Goal: Task Accomplishment & Management: Use online tool/utility

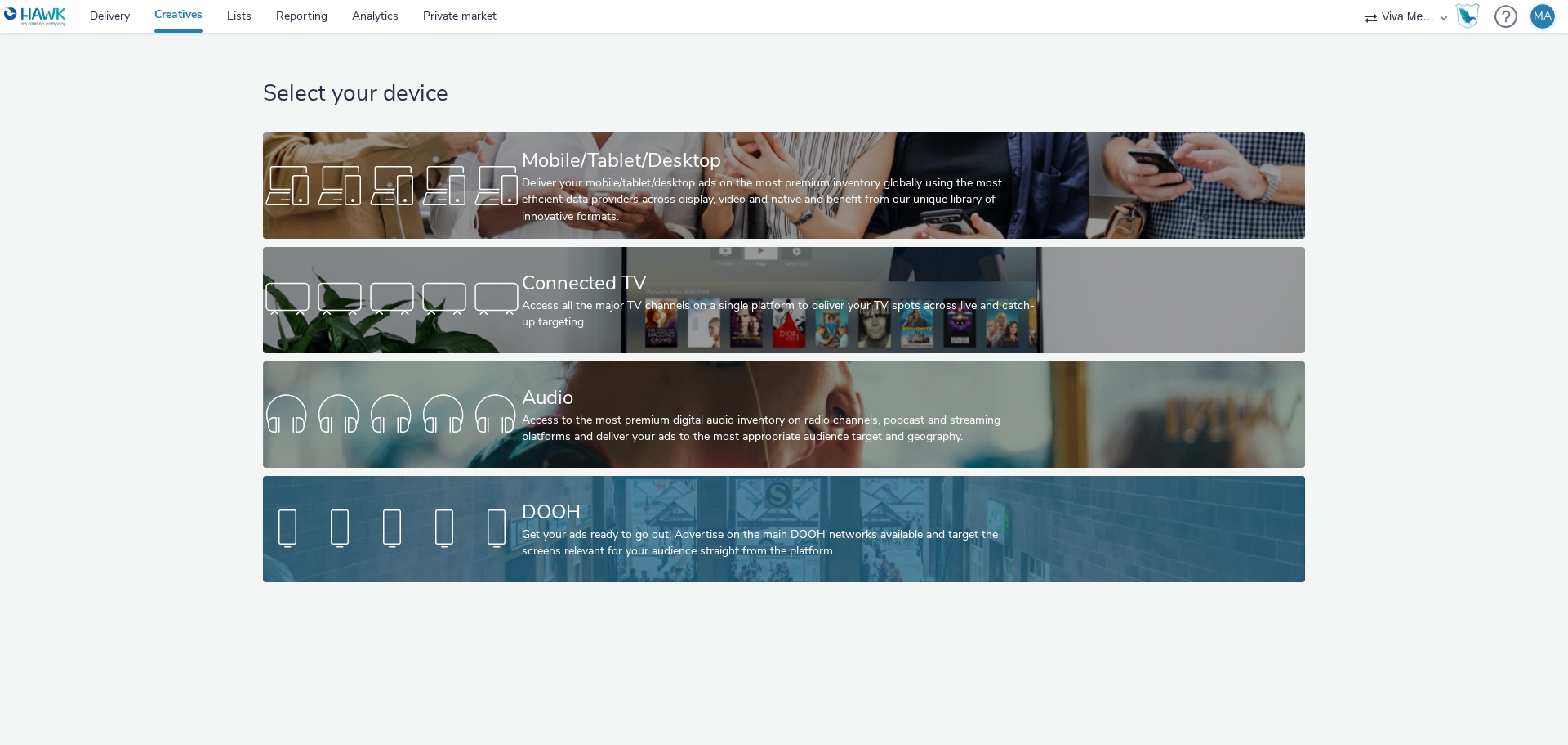
click at [664, 515] on div "DOOH" at bounding box center [781, 512] width 518 height 28
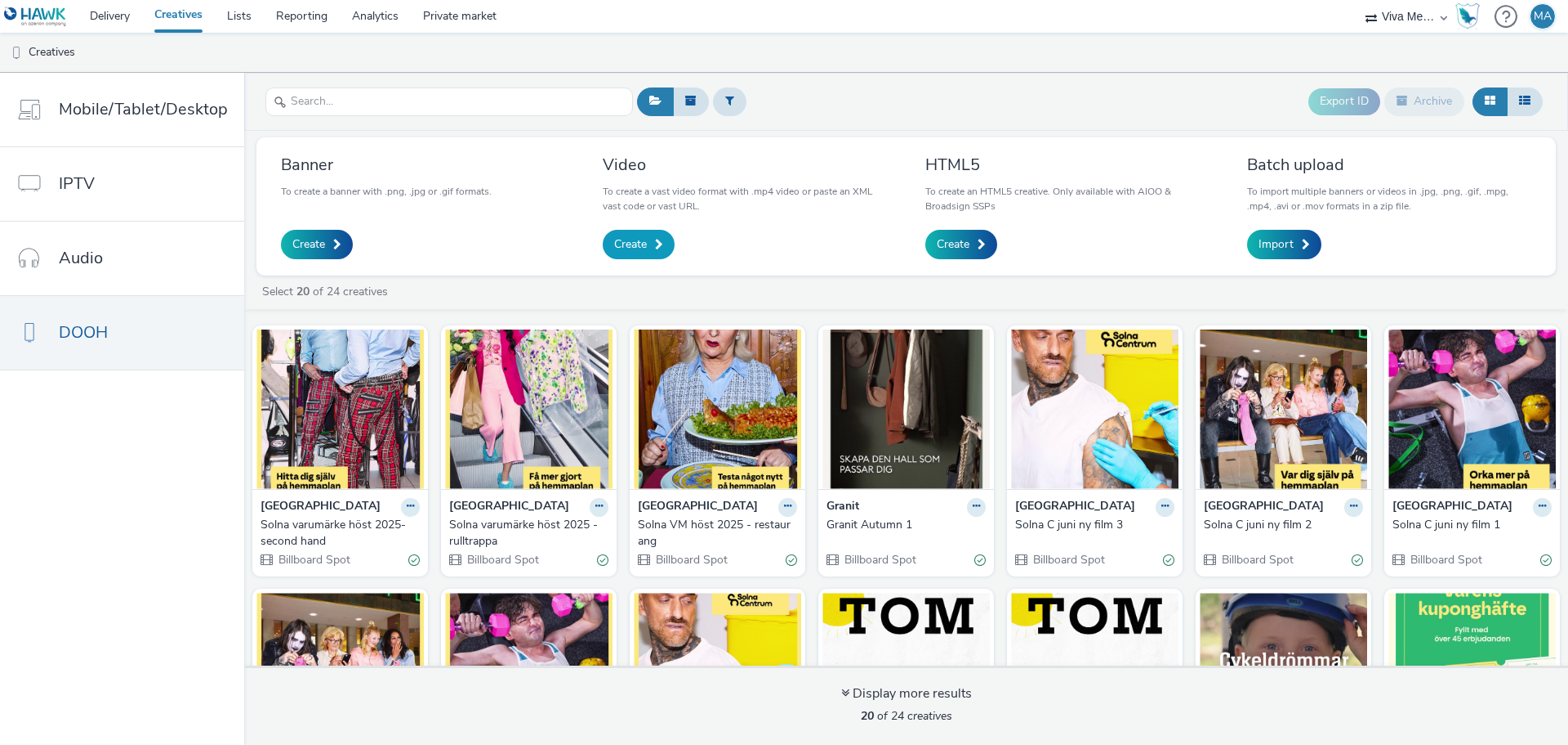
click at [627, 235] on link "Create" at bounding box center [639, 245] width 72 height 29
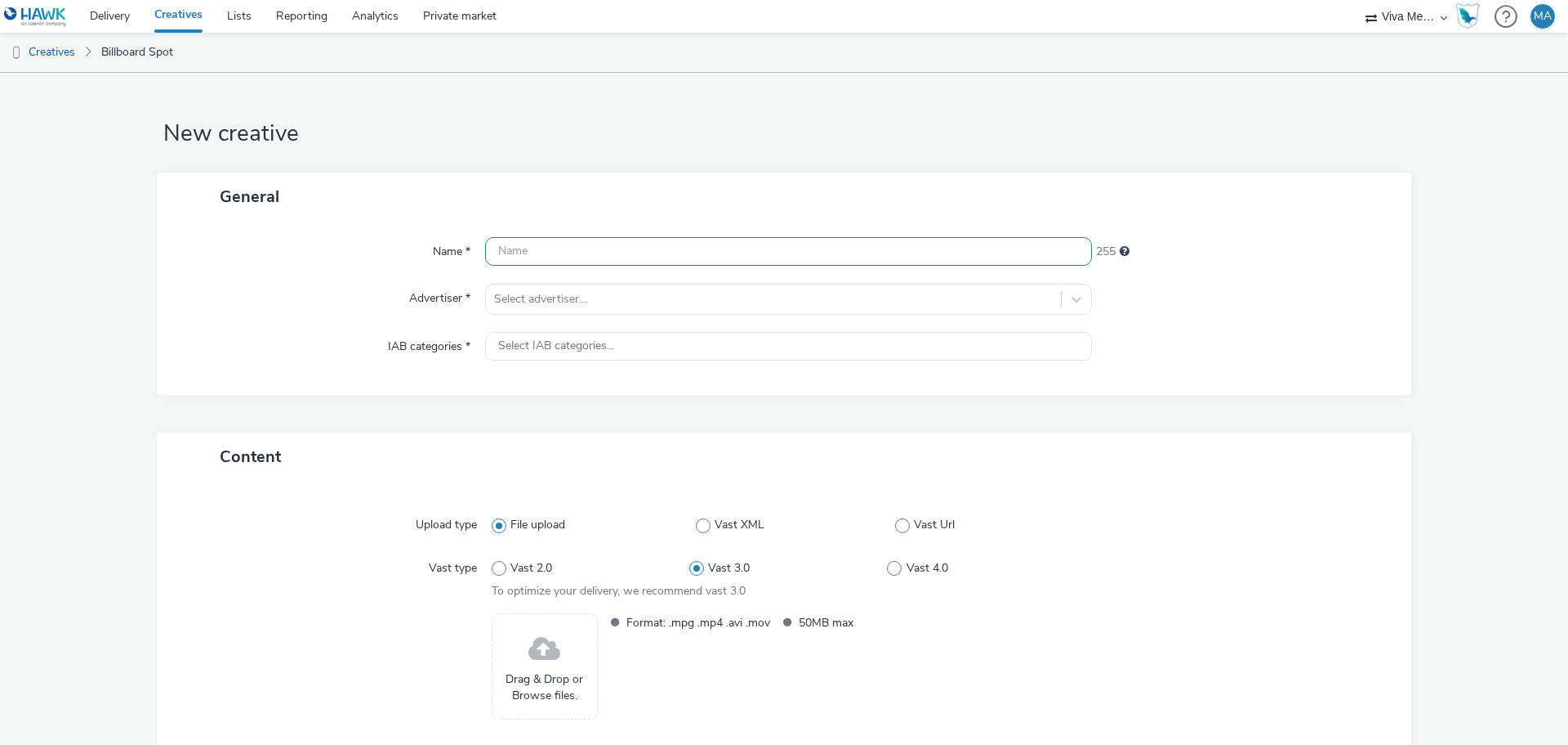
click at [605, 254] on input "text" at bounding box center [789, 251] width 607 height 28
type input "Granit Autumn 2 - Film 1"
click at [580, 296] on div at bounding box center [773, 299] width 558 height 20
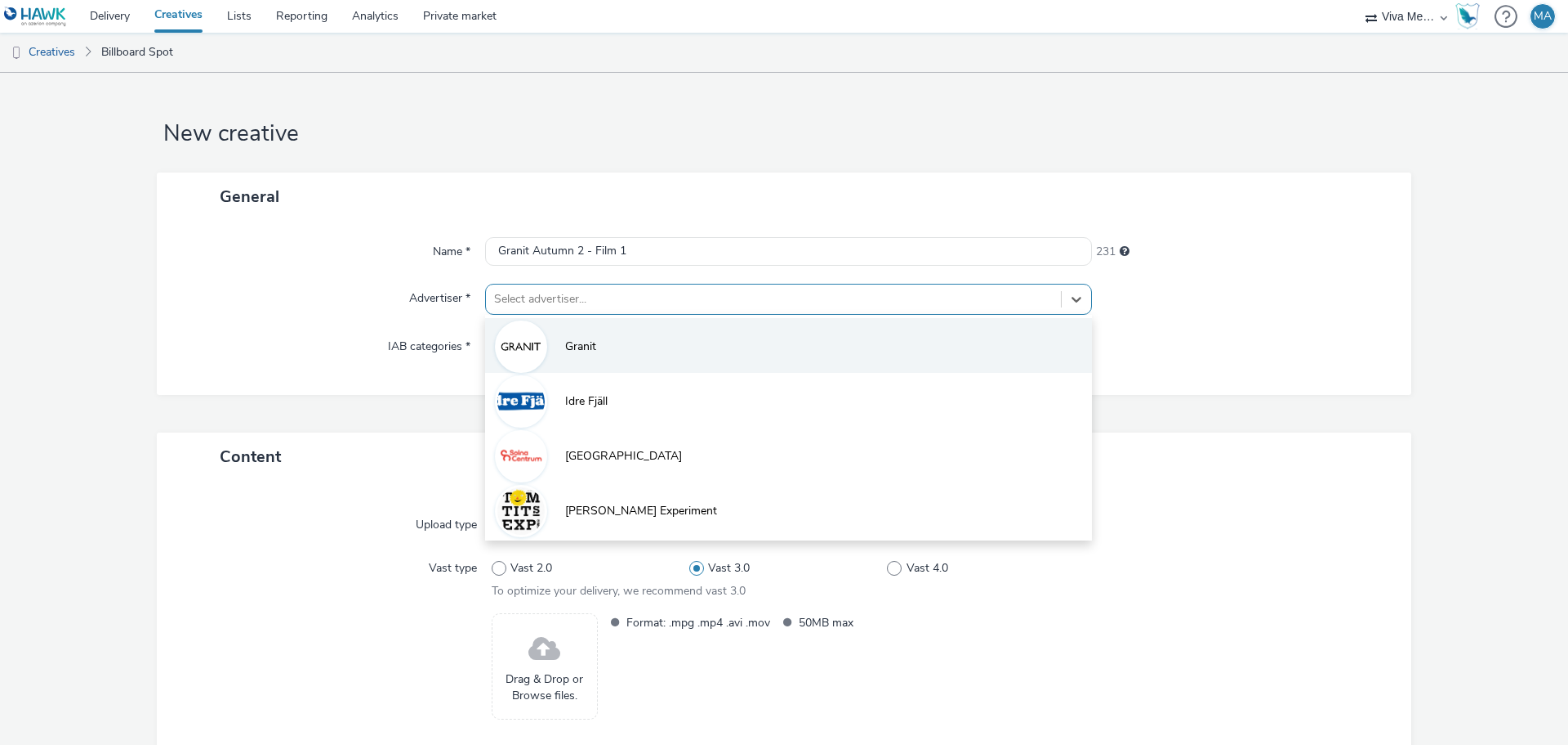
click at [586, 350] on span "Granit" at bounding box center [581, 346] width 31 height 16
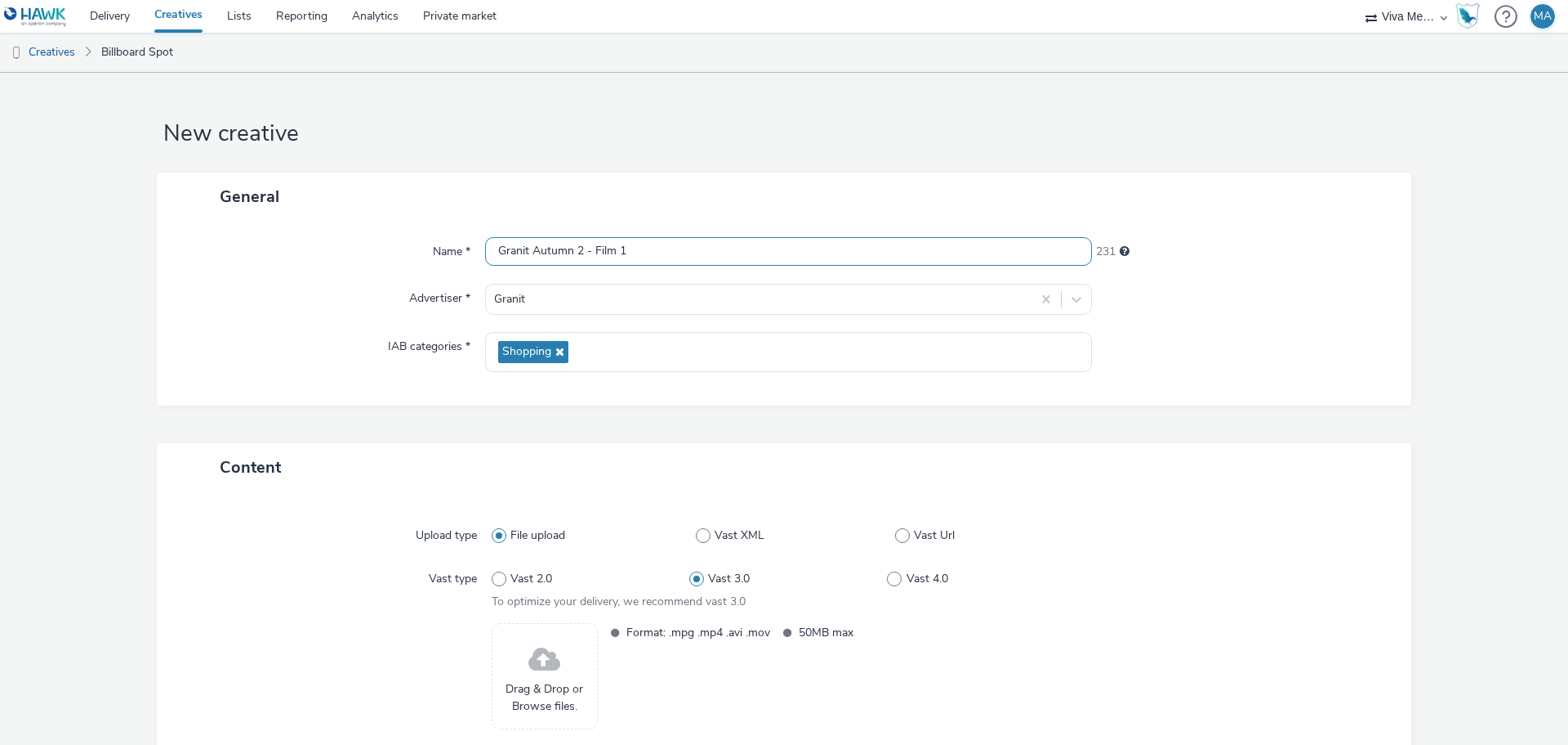
drag, startPoint x: 643, startPoint y: 251, endPoint x: 491, endPoint y: 254, distance: 152.0
click at [491, 254] on input "Granit Autumn 2 - Film 1" at bounding box center [789, 251] width 607 height 28
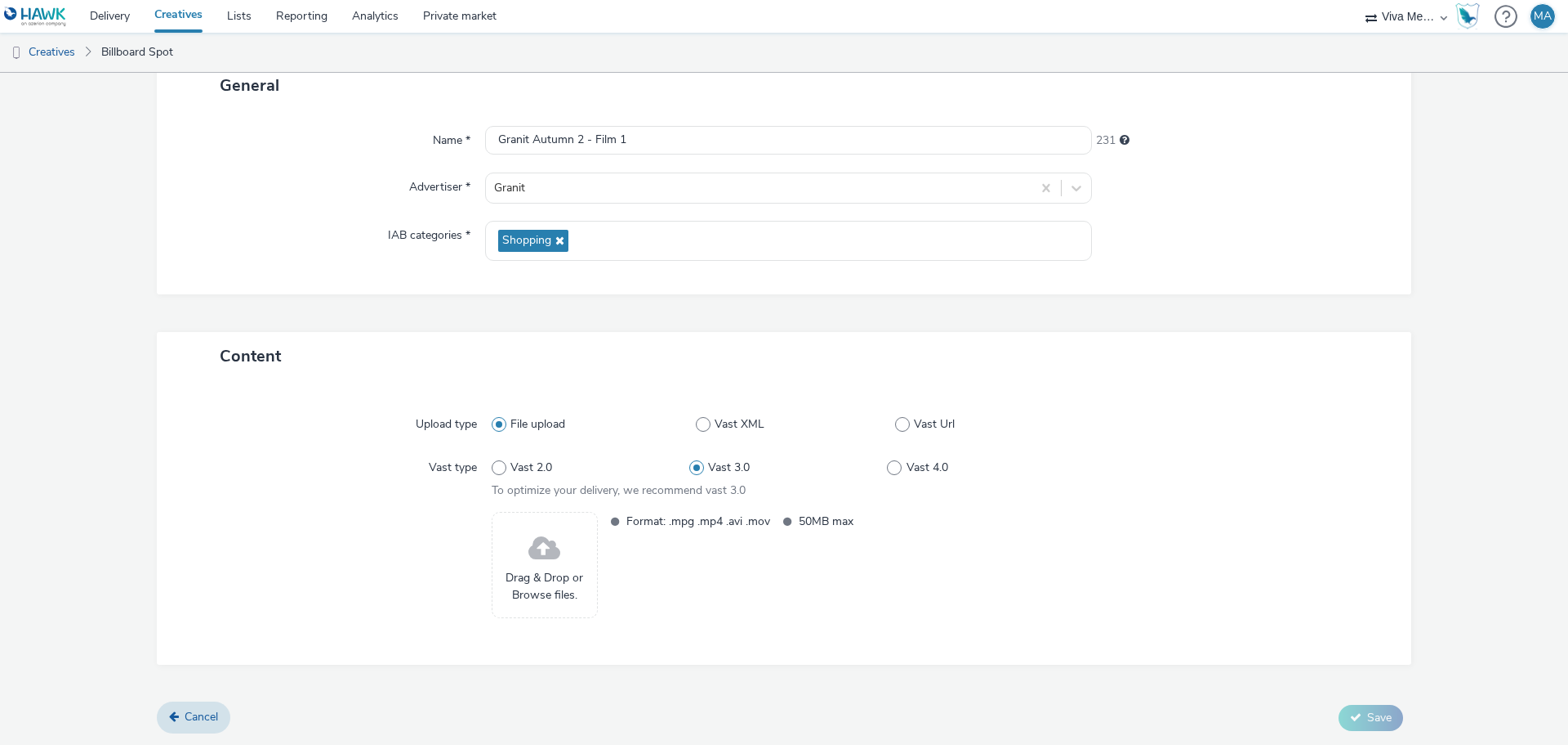
click at [529, 548] on span at bounding box center [544, 548] width 32 height 43
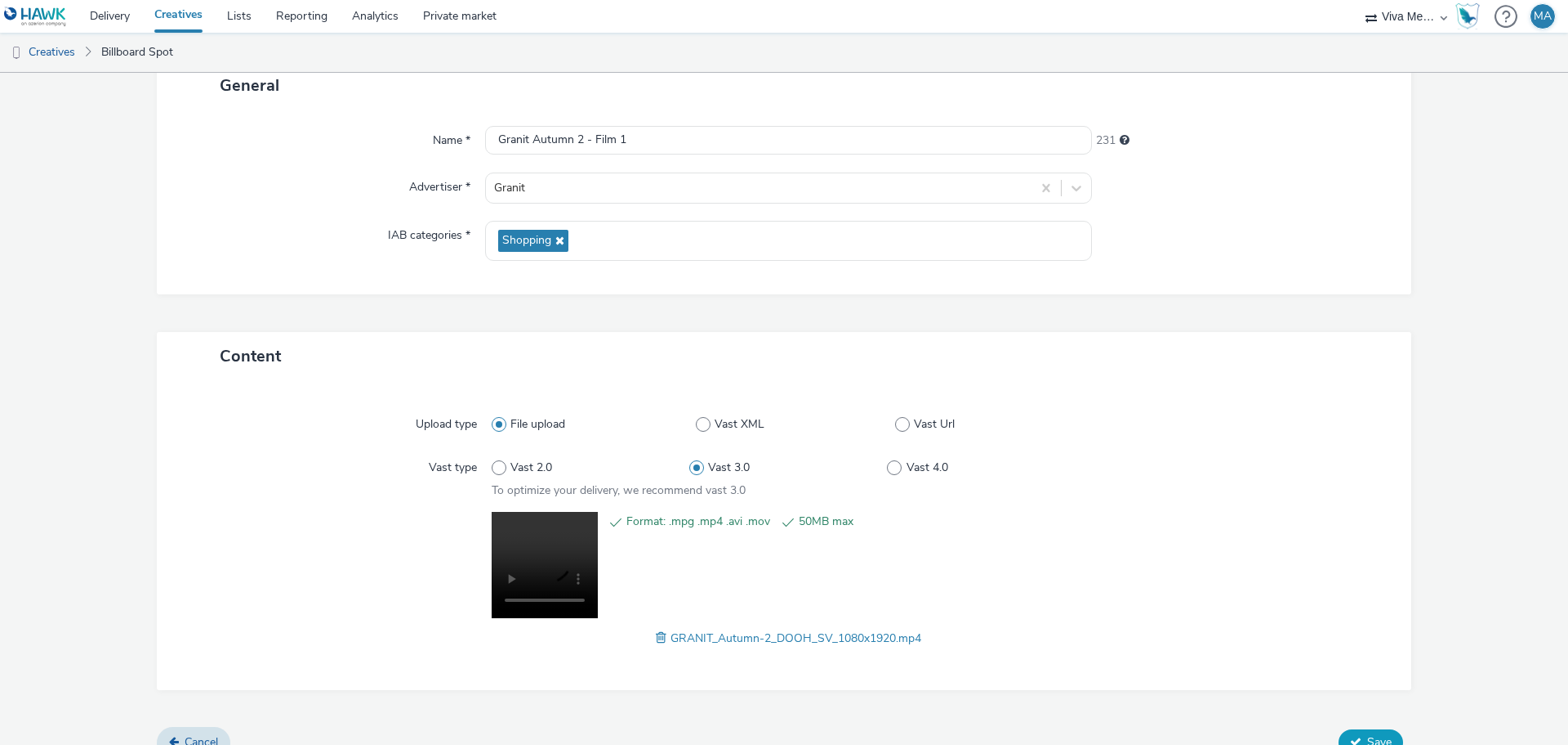
click at [1347, 733] on button "Save" at bounding box center [1371, 742] width 64 height 26
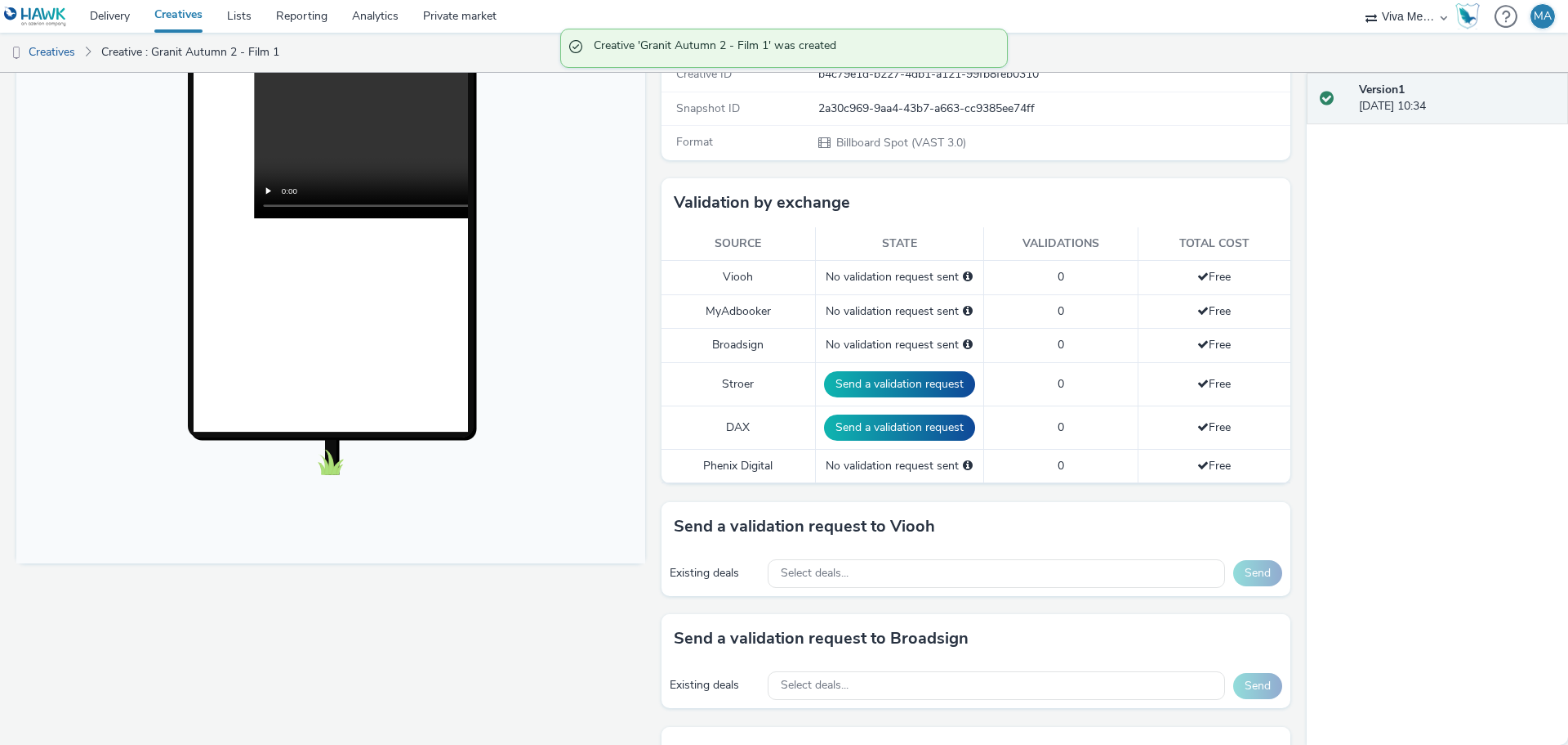
scroll to position [409, 0]
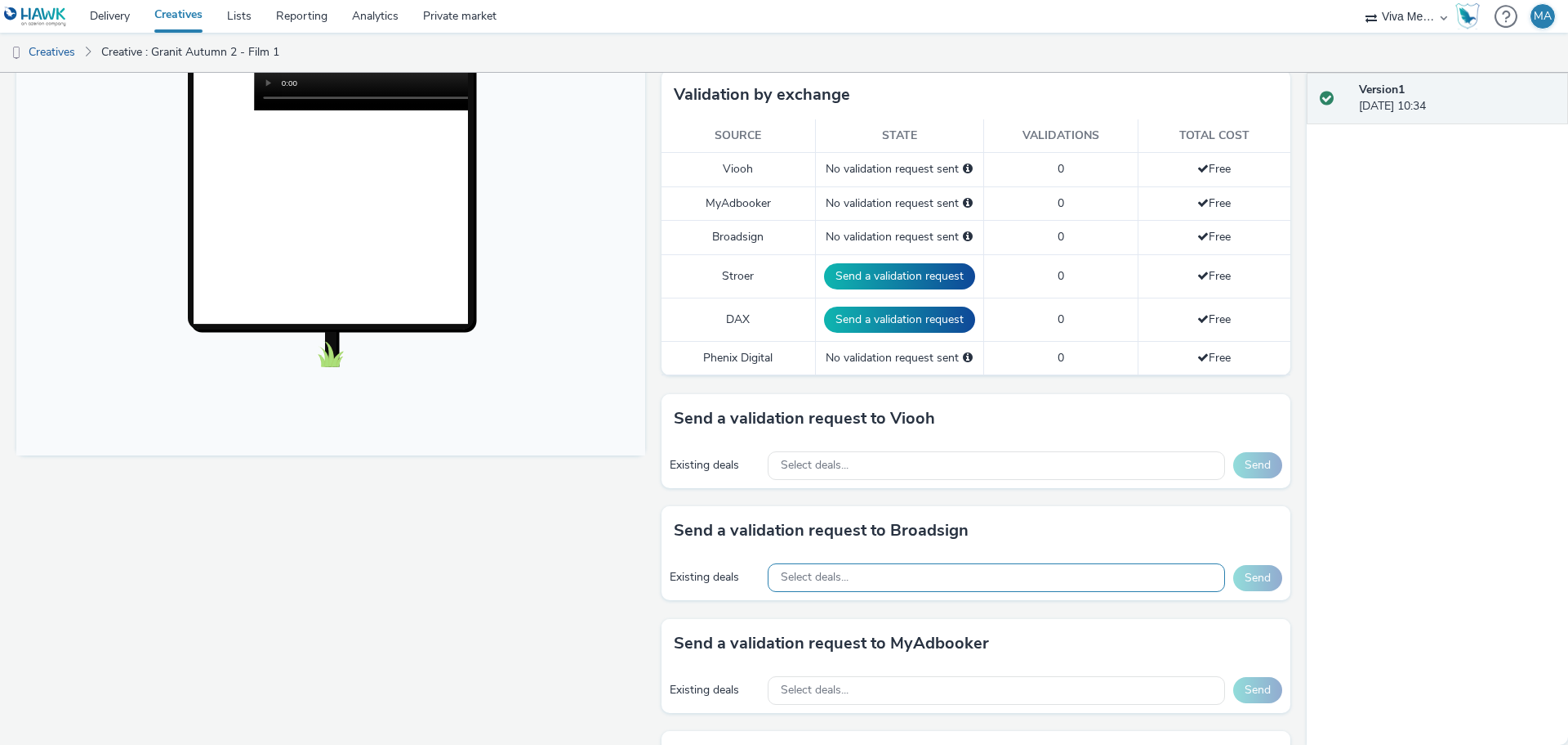
click at [865, 578] on div "Select deals..." at bounding box center [996, 577] width 457 height 28
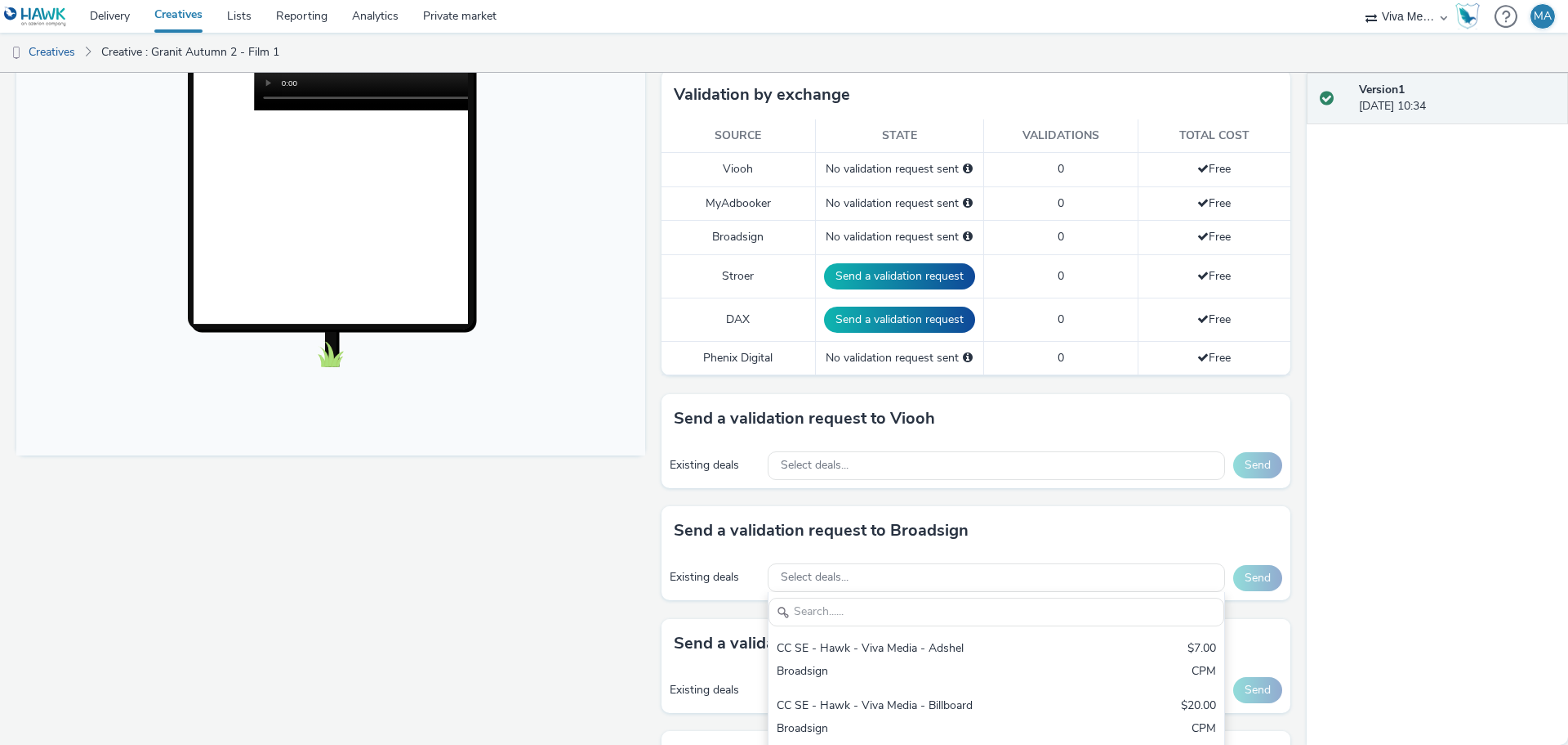
scroll to position [572, 0]
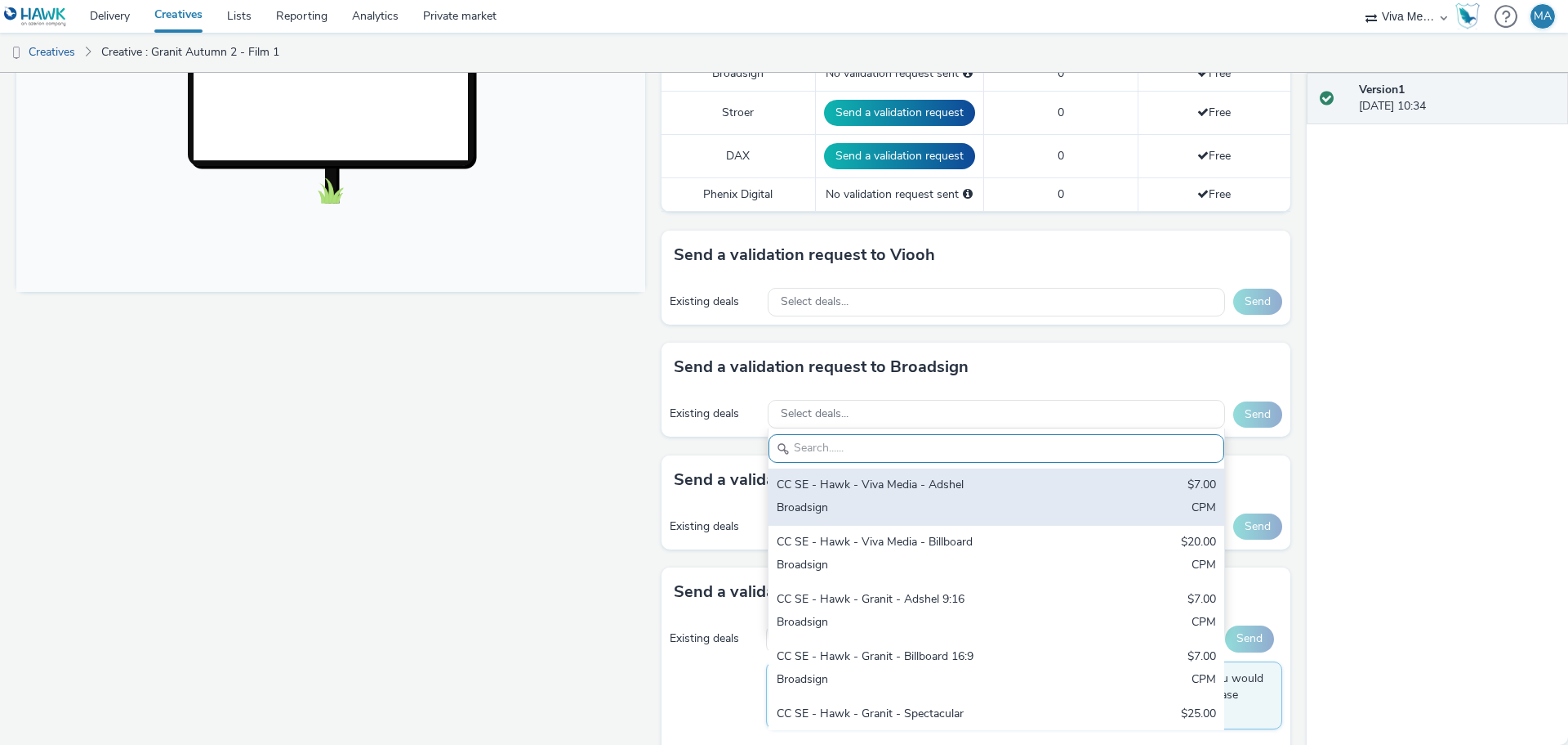
click at [920, 488] on div "CC SE - Hawk - Viva Media - Adshel" at bounding box center [922, 486] width 290 height 19
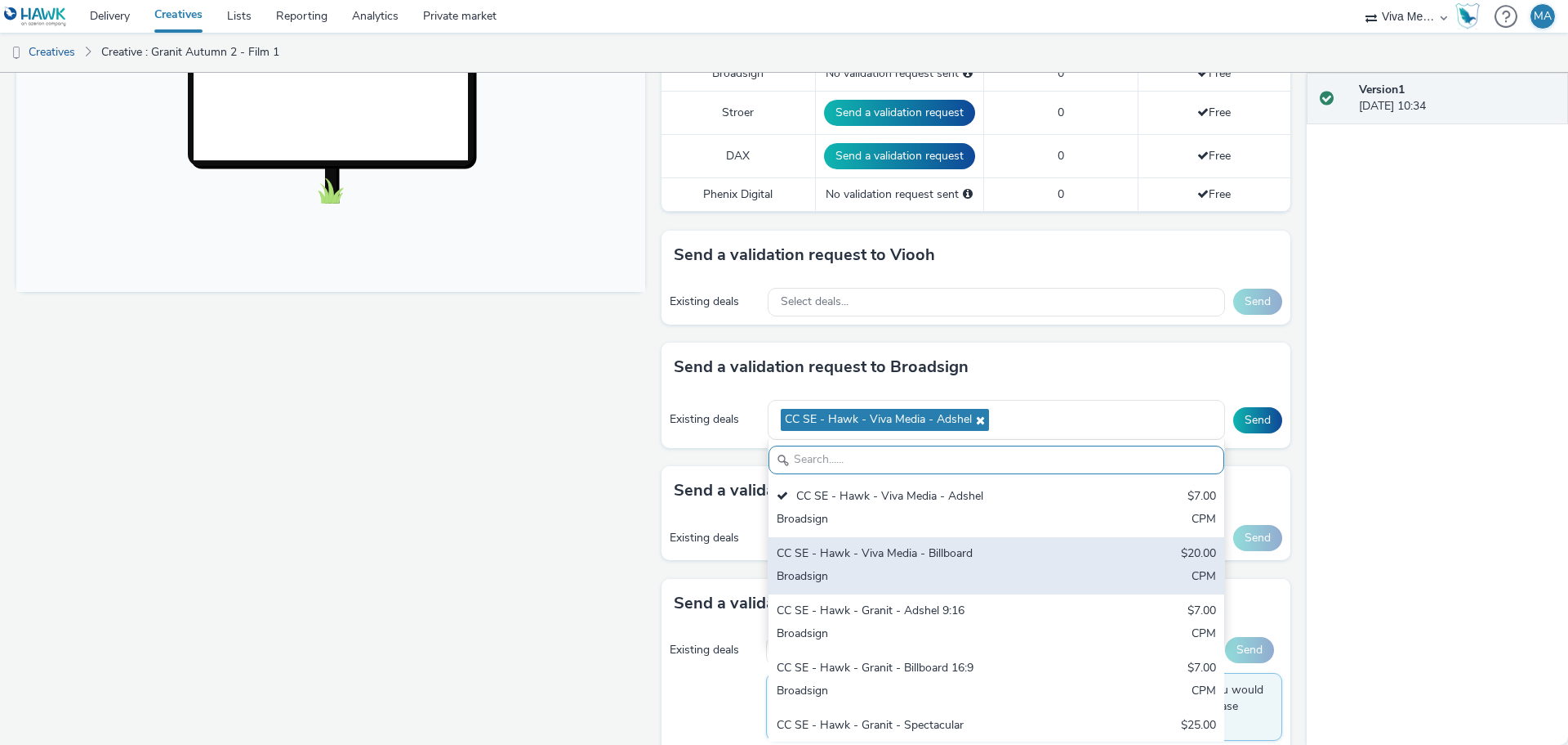
click at [912, 560] on div "CC SE - Hawk - Viva Media - Billboard" at bounding box center [922, 554] width 290 height 19
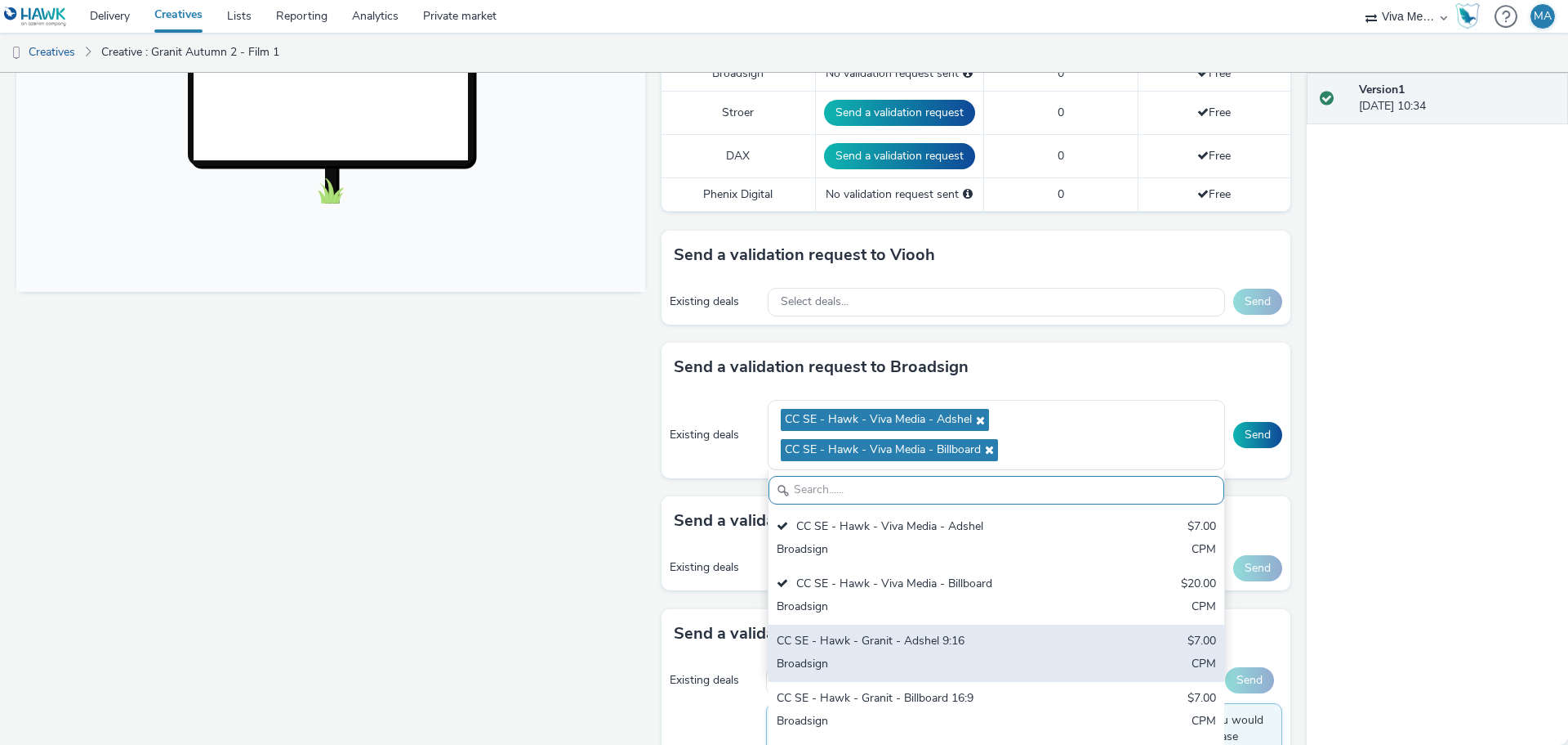
click at [910, 644] on div "CC SE - Hawk - Granit - Adshel 9:16" at bounding box center [922, 642] width 290 height 19
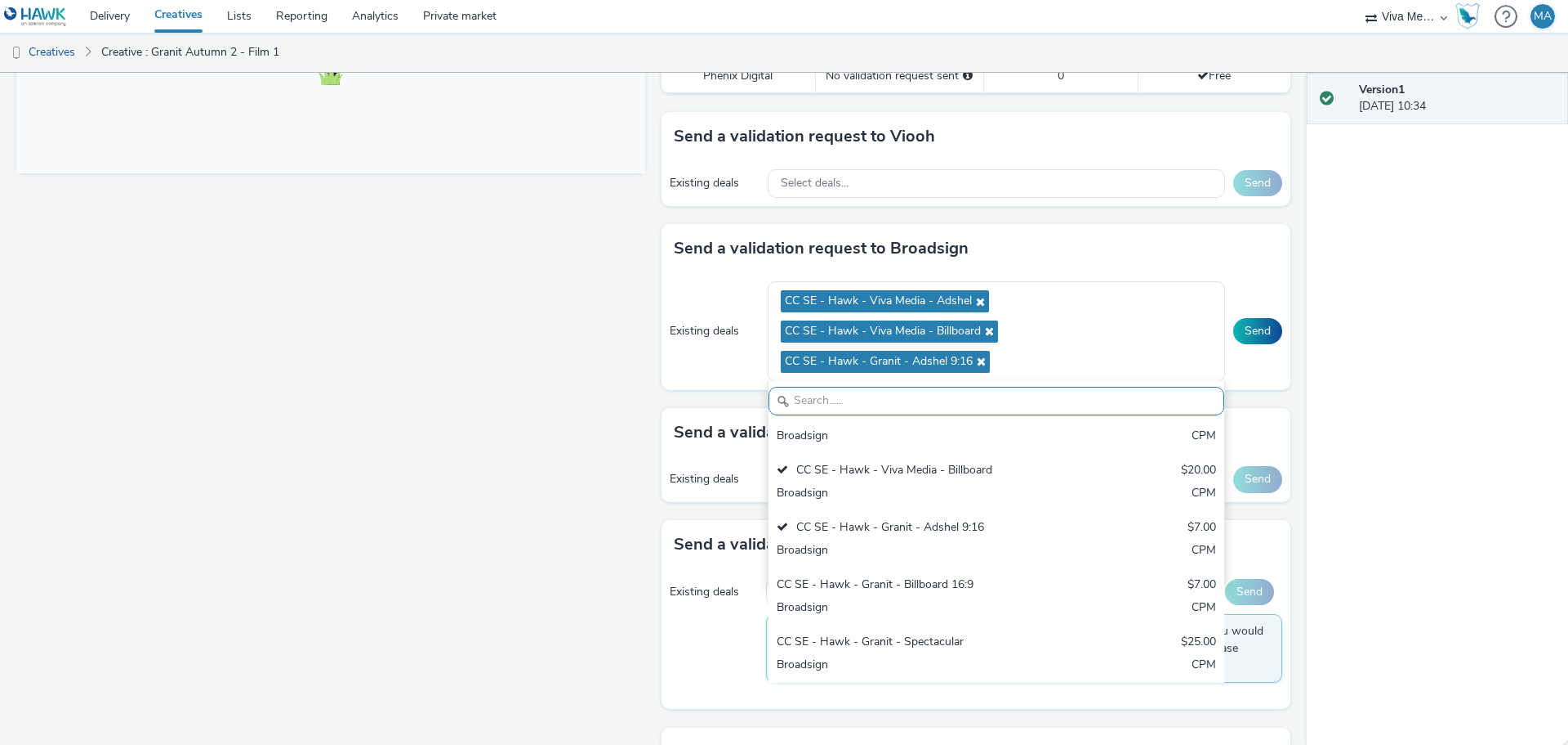
scroll to position [817, 0]
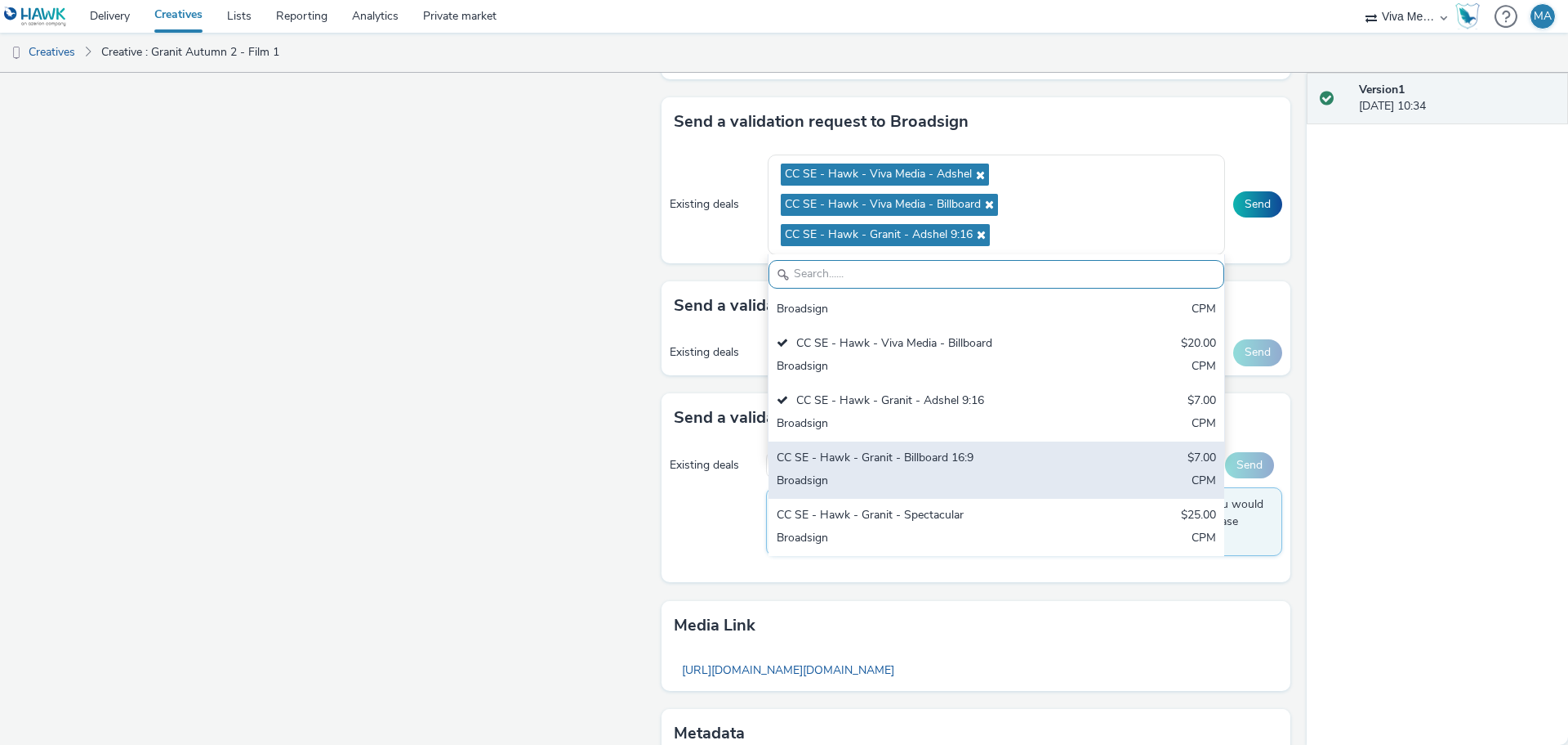
click at [911, 485] on div "Broadsign" at bounding box center [922, 482] width 290 height 19
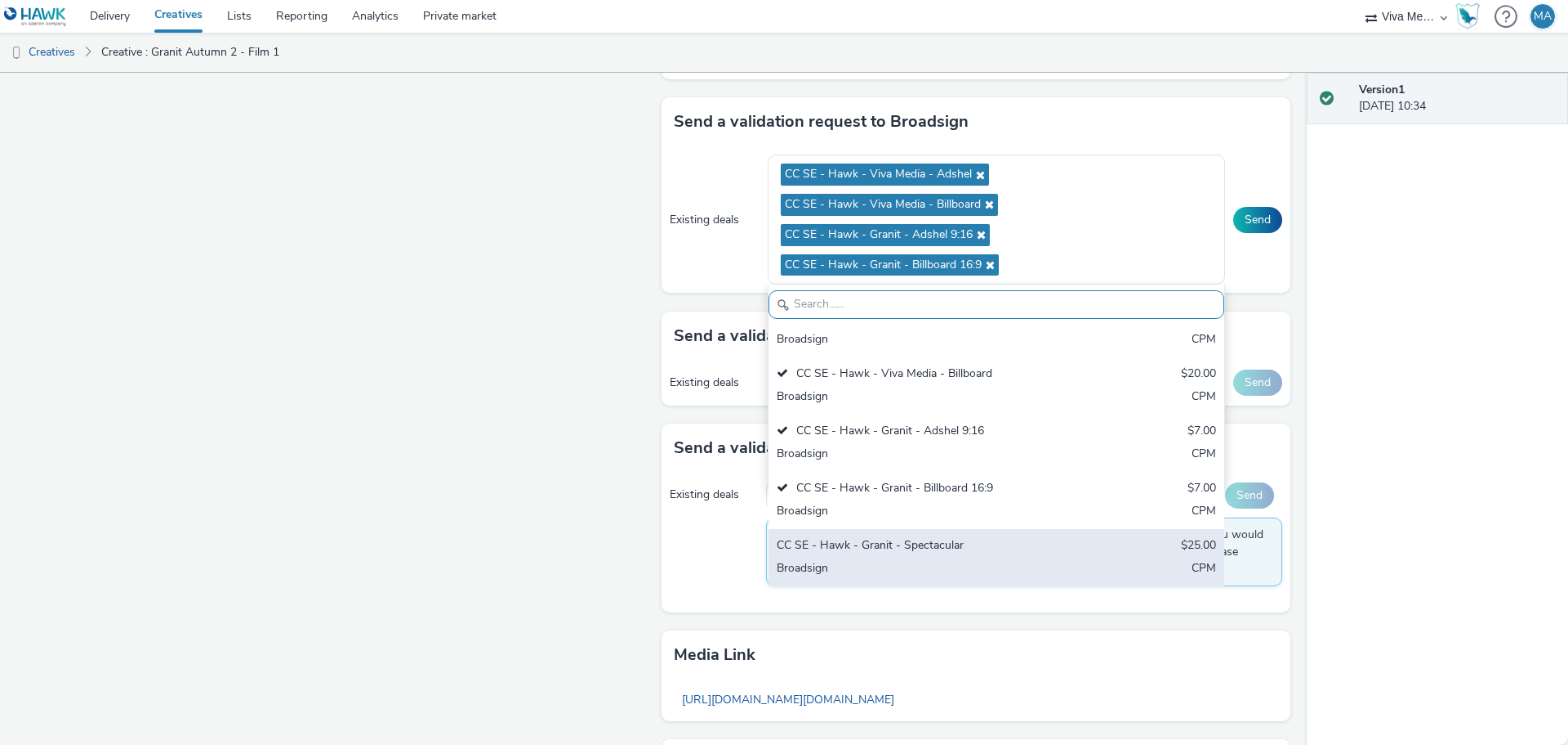
click at [908, 557] on div "CC SE - Hawk - Granit - Spectacular $25.00 Broadsign CPM" at bounding box center [996, 557] width 455 height 58
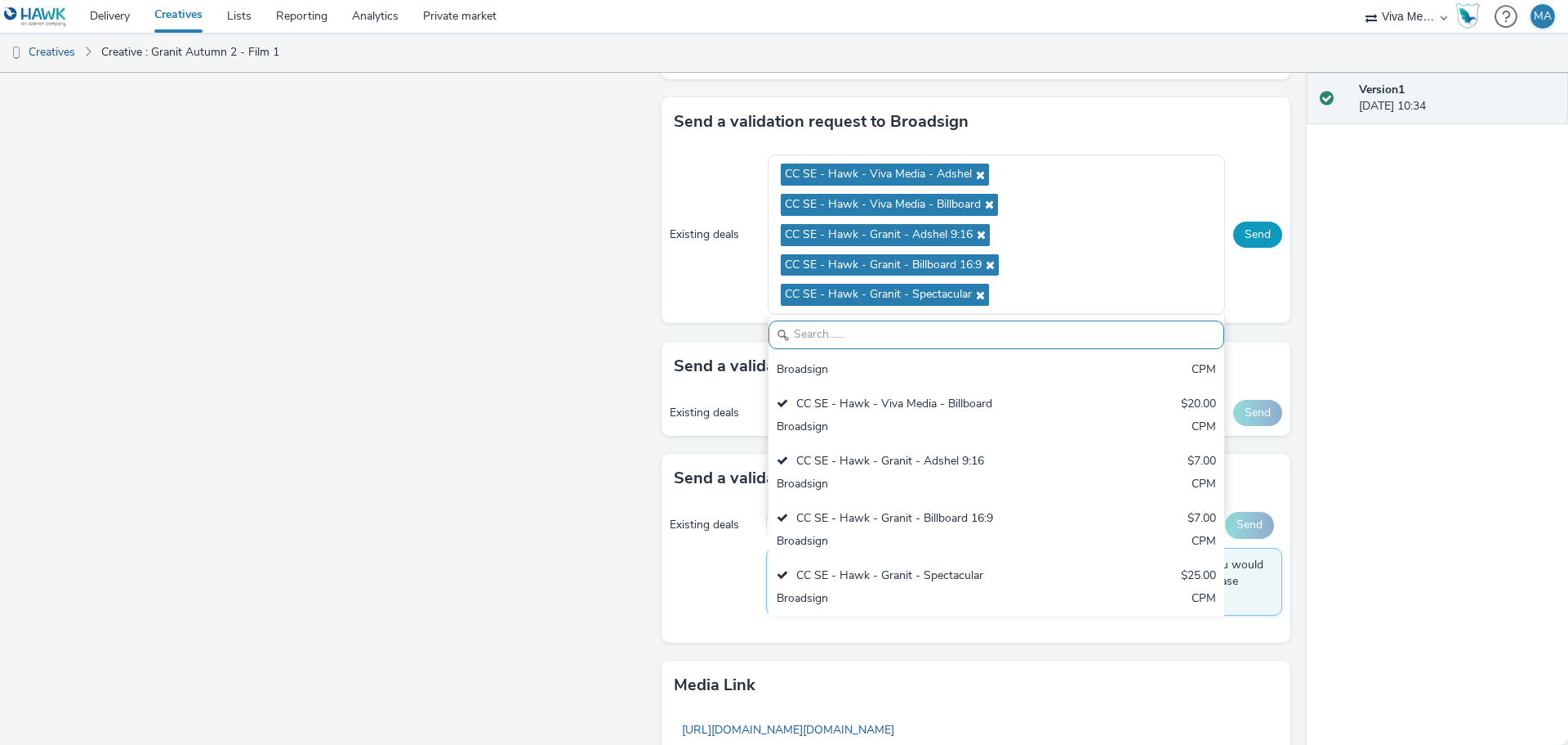
click at [1238, 238] on button "Send" at bounding box center [1257, 234] width 49 height 26
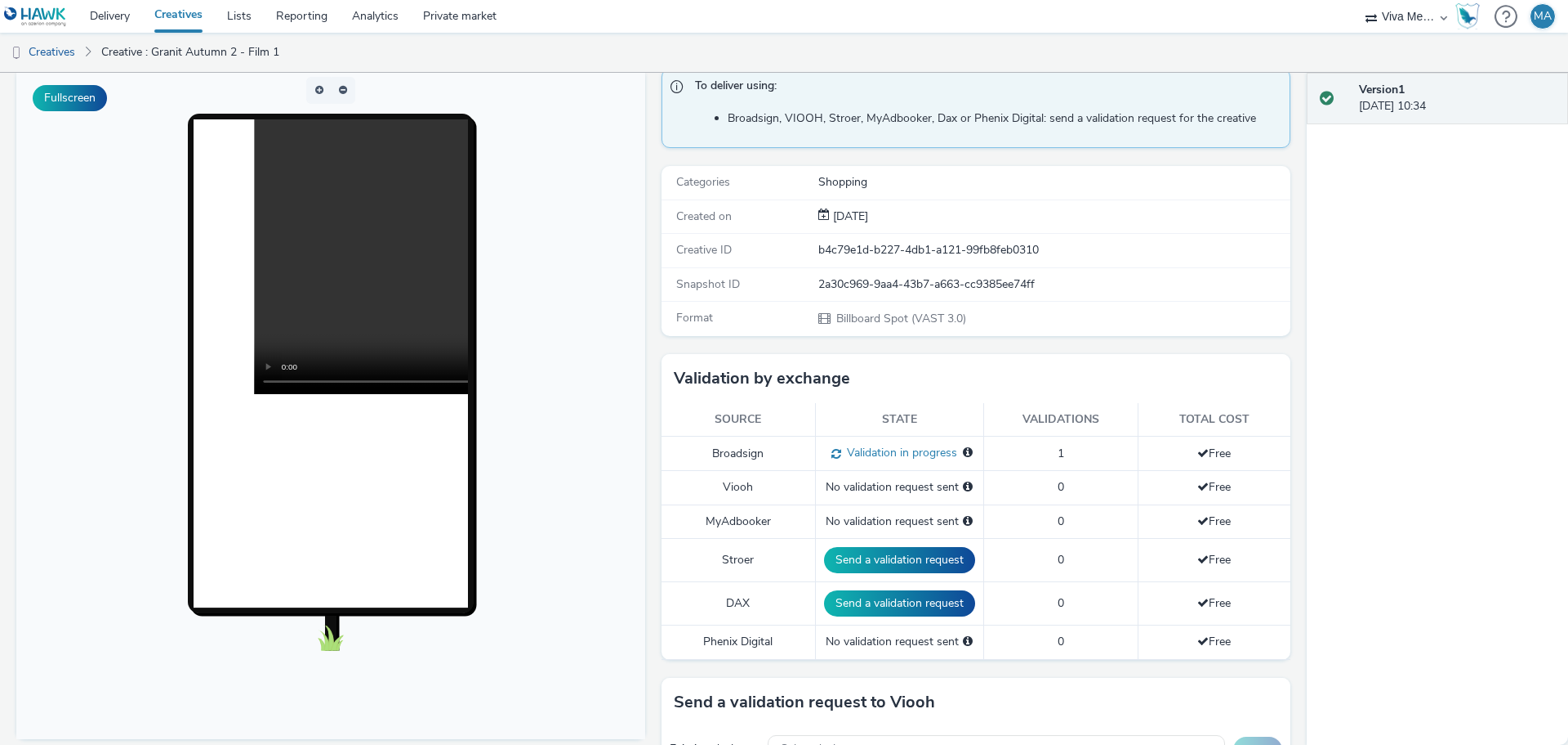
scroll to position [0, 0]
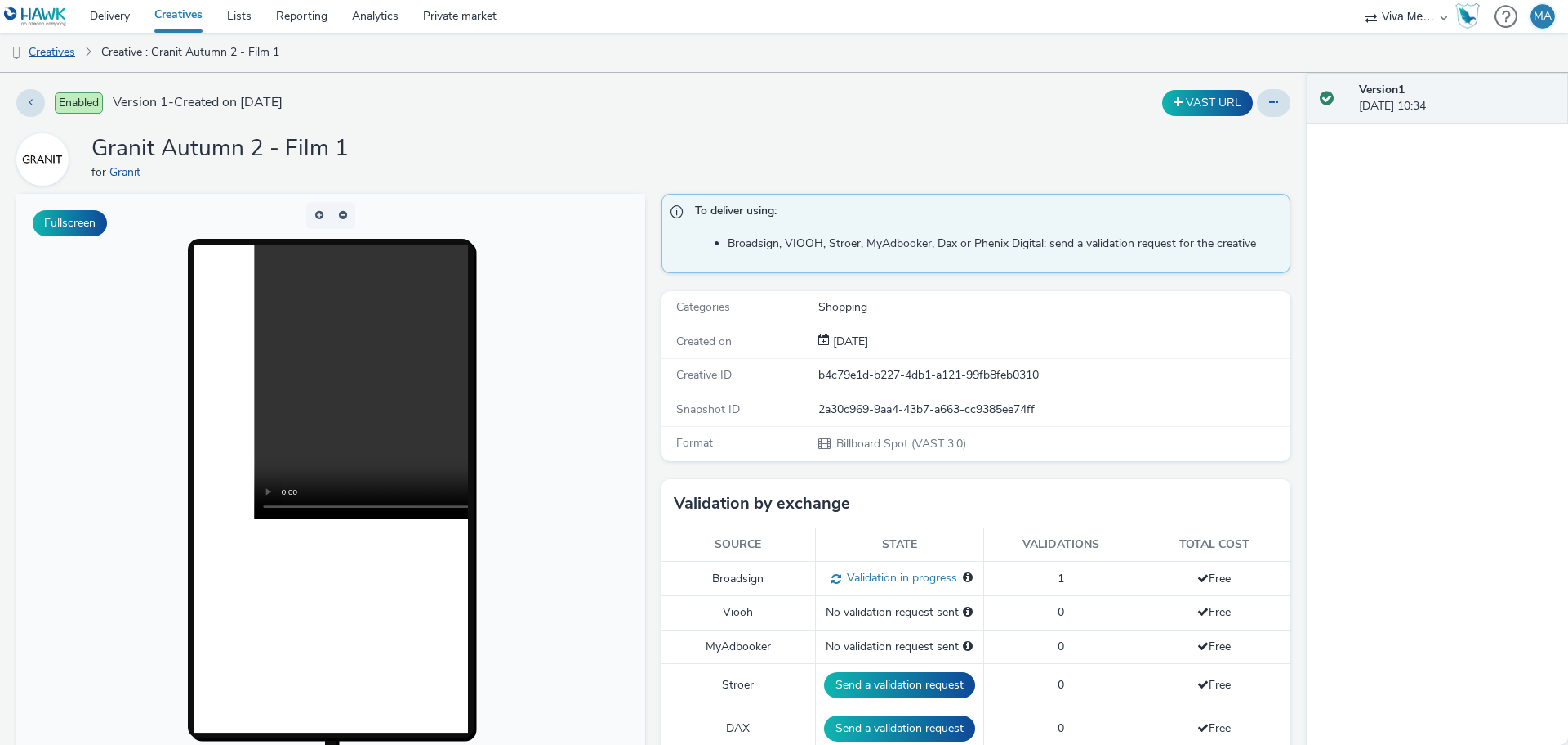
click at [68, 56] on link "Creatives" at bounding box center [41, 52] width 83 height 39
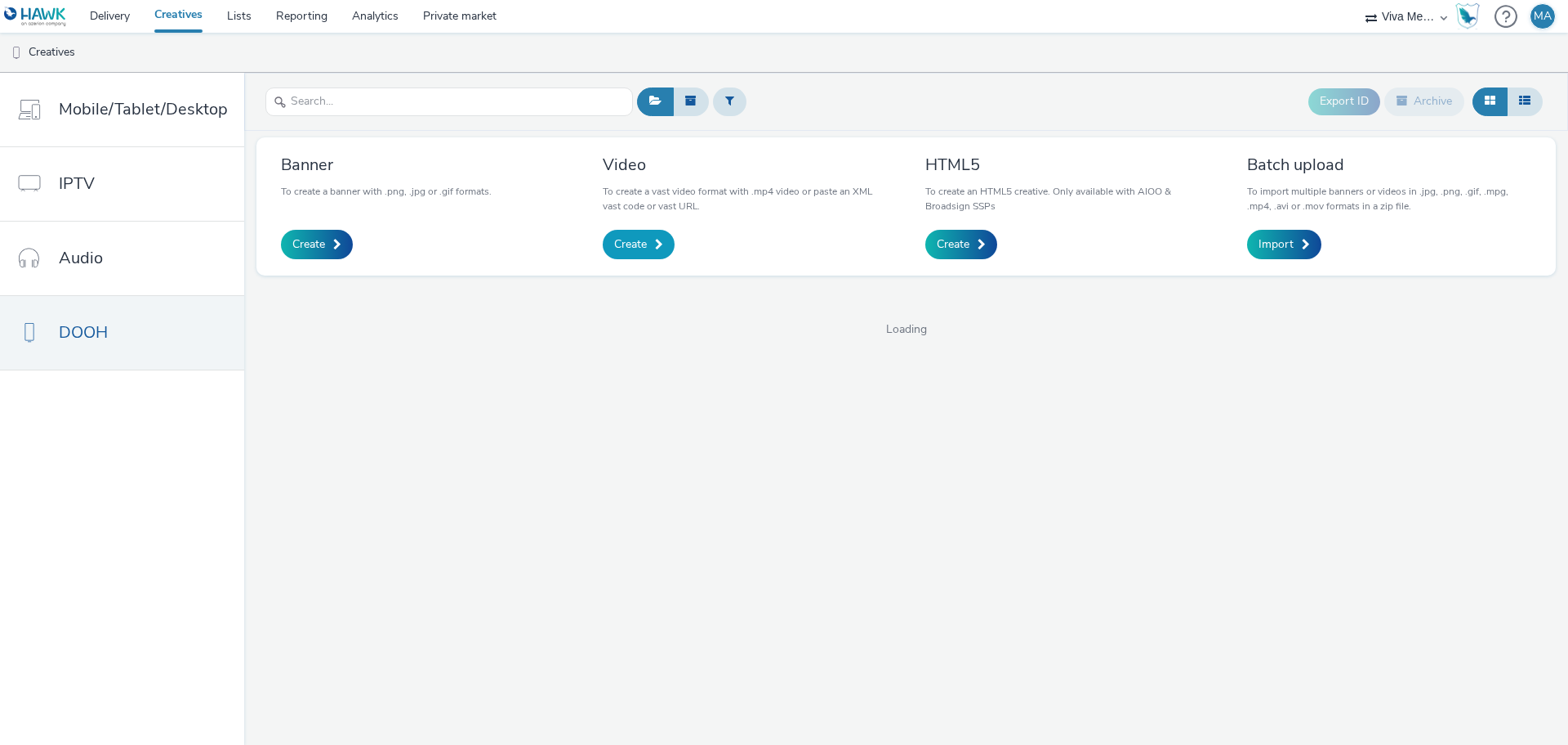
click at [616, 245] on span "Create" at bounding box center [630, 244] width 33 height 16
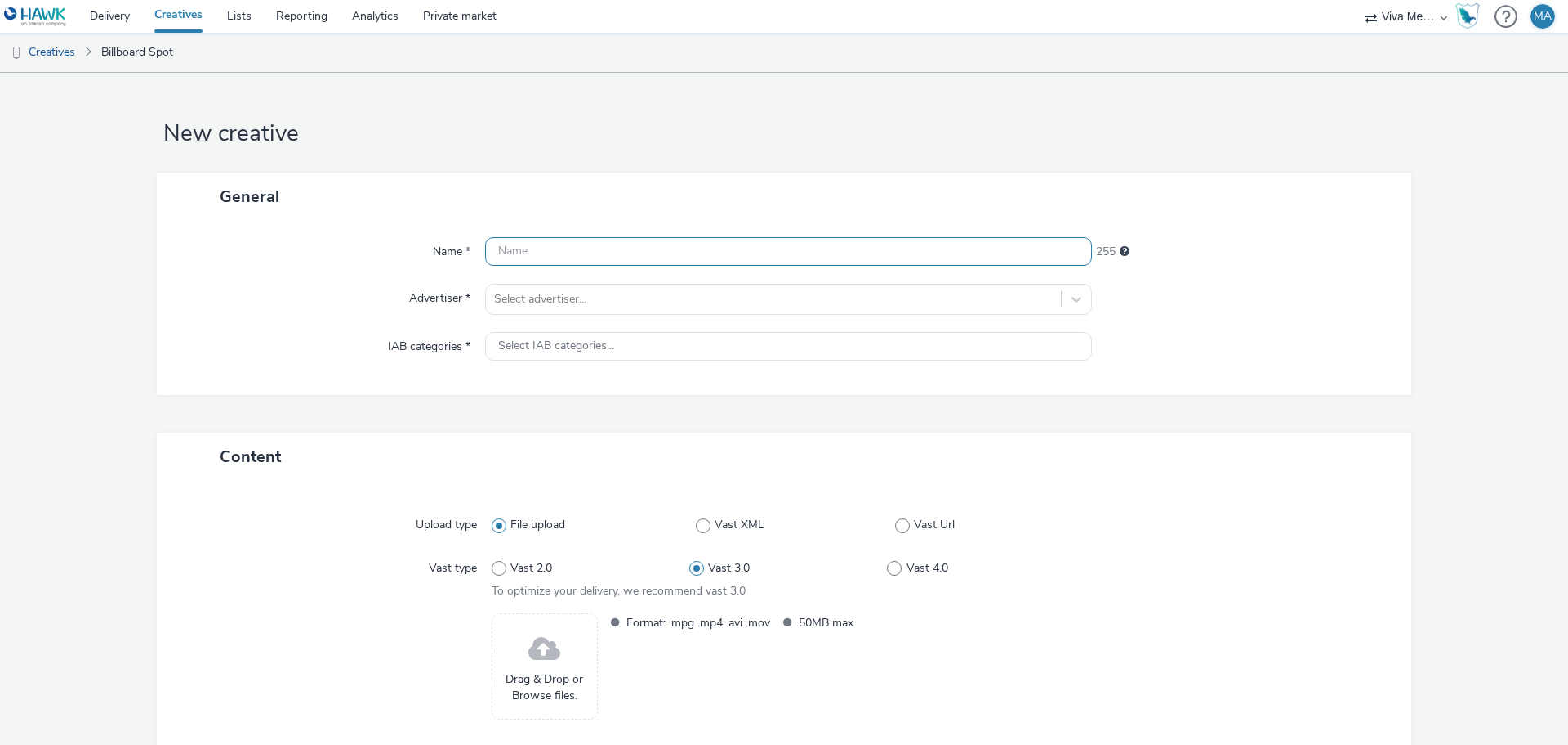
click at [646, 258] on input "text" at bounding box center [789, 251] width 607 height 28
paste input "Granit Autumn 2 - Film 1"
type input "Granit Autumn 2 - Film 2"
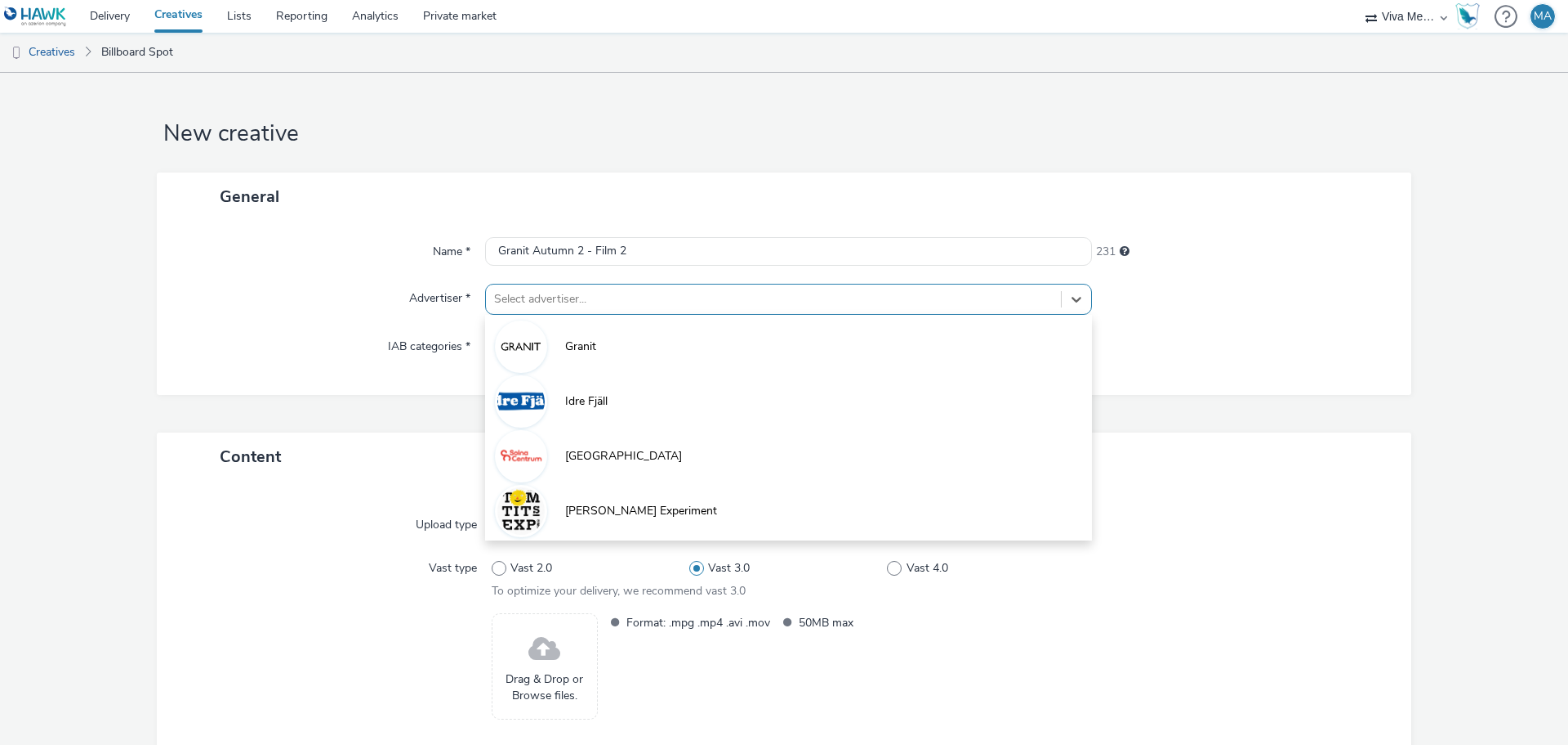
click at [643, 298] on div at bounding box center [773, 299] width 558 height 20
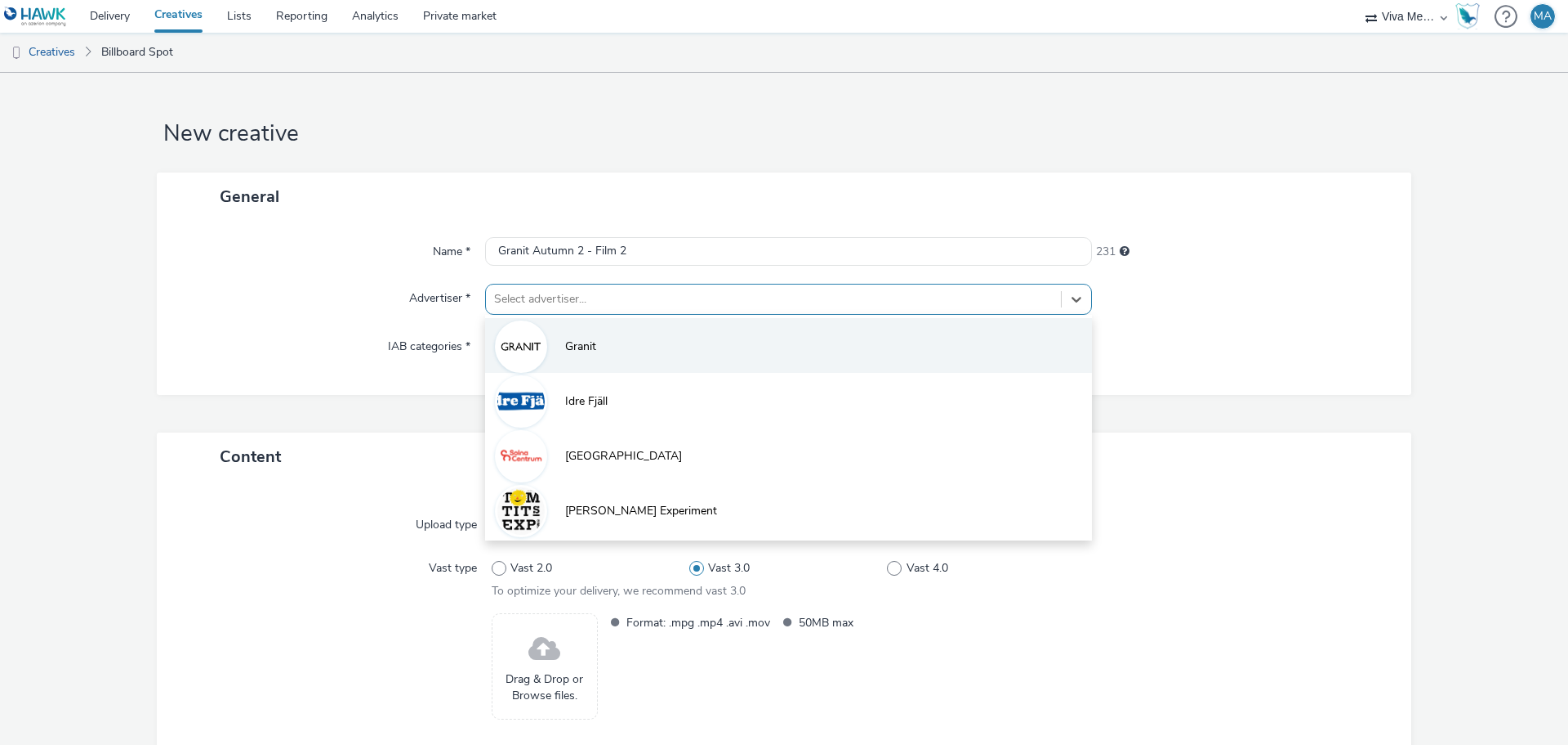
click at [635, 352] on li "Granit" at bounding box center [789, 345] width 607 height 55
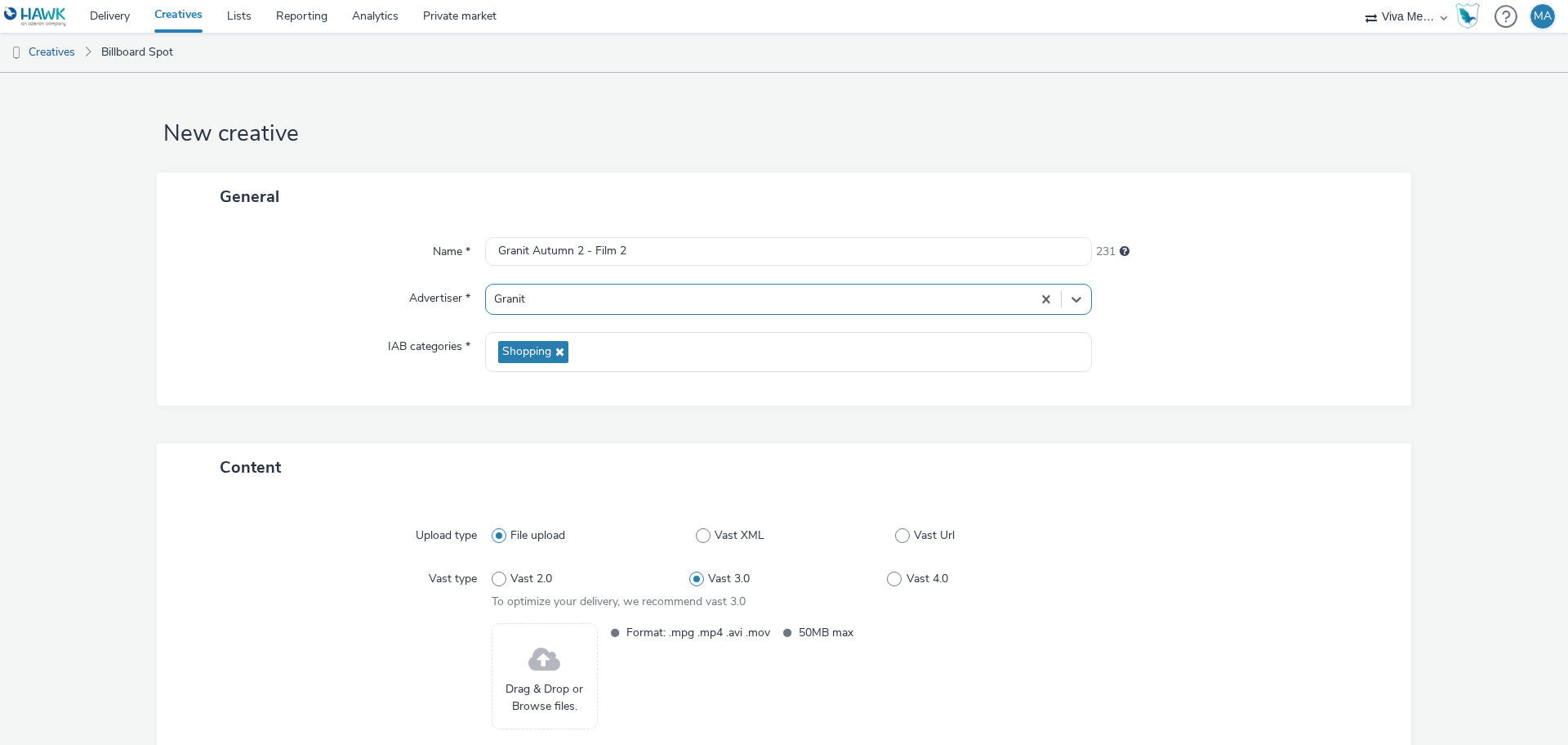
scroll to position [112, 0]
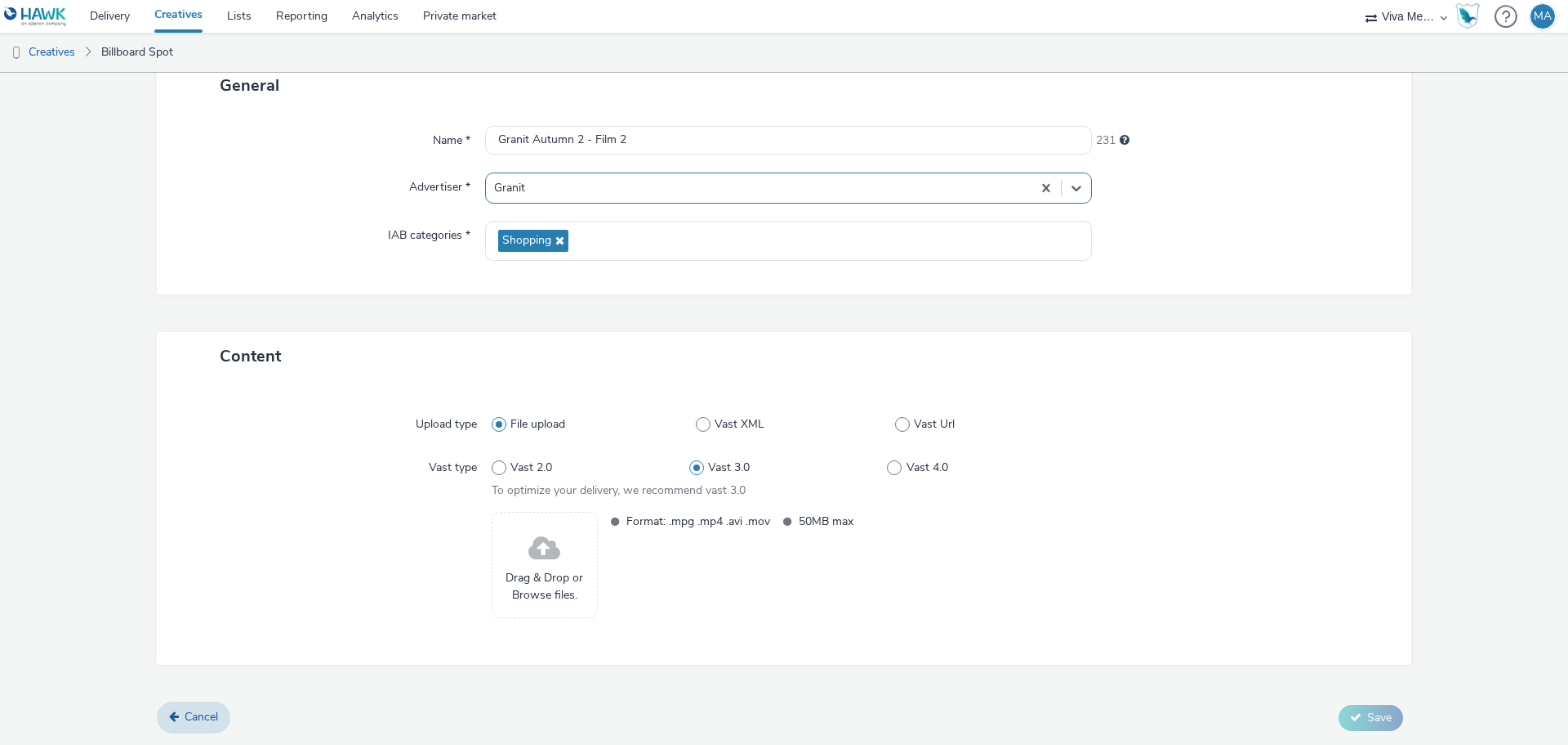
click at [559, 573] on span "Drag & Drop or Browse files." at bounding box center [545, 586] width 88 height 33
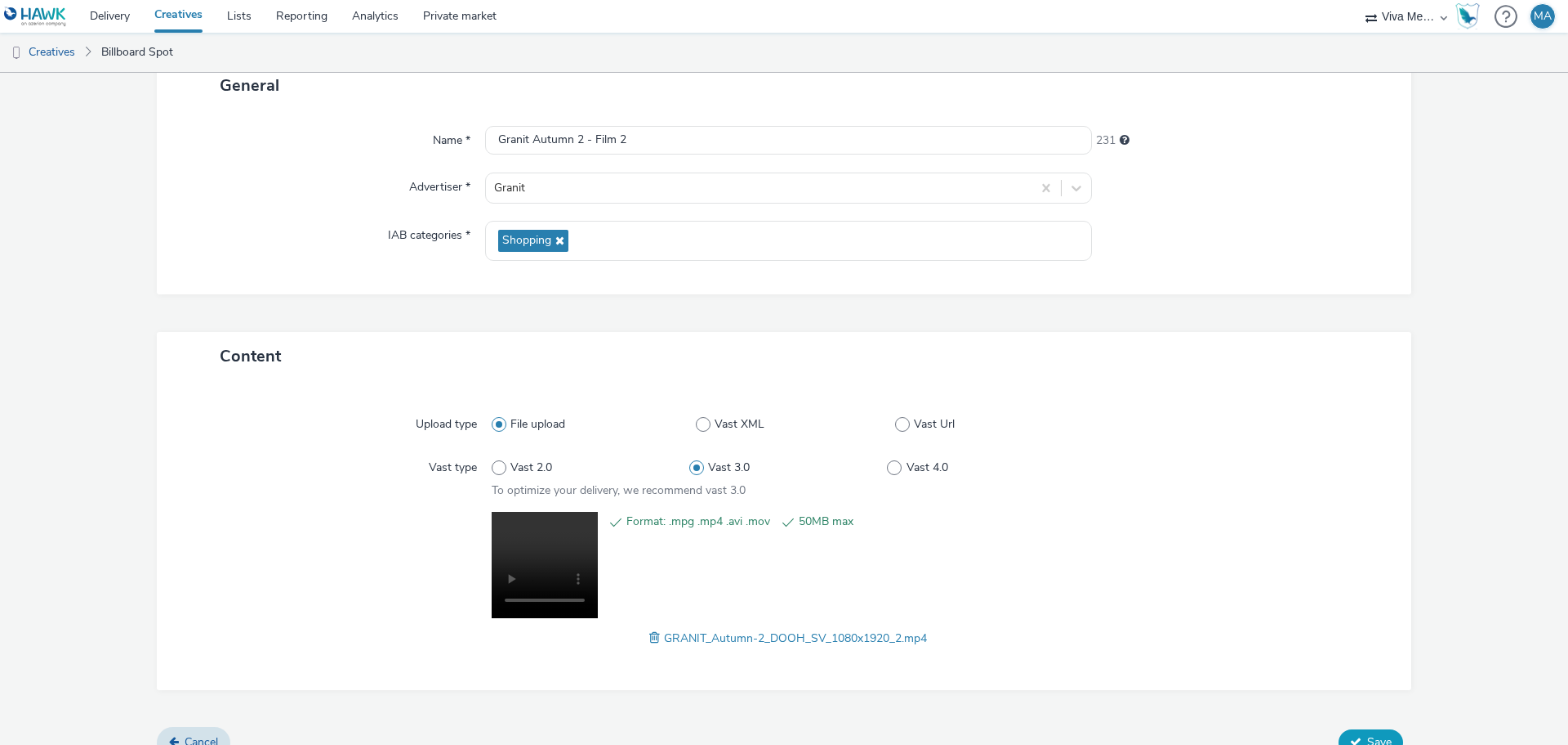
click at [1367, 738] on span "Save" at bounding box center [1379, 742] width 25 height 15
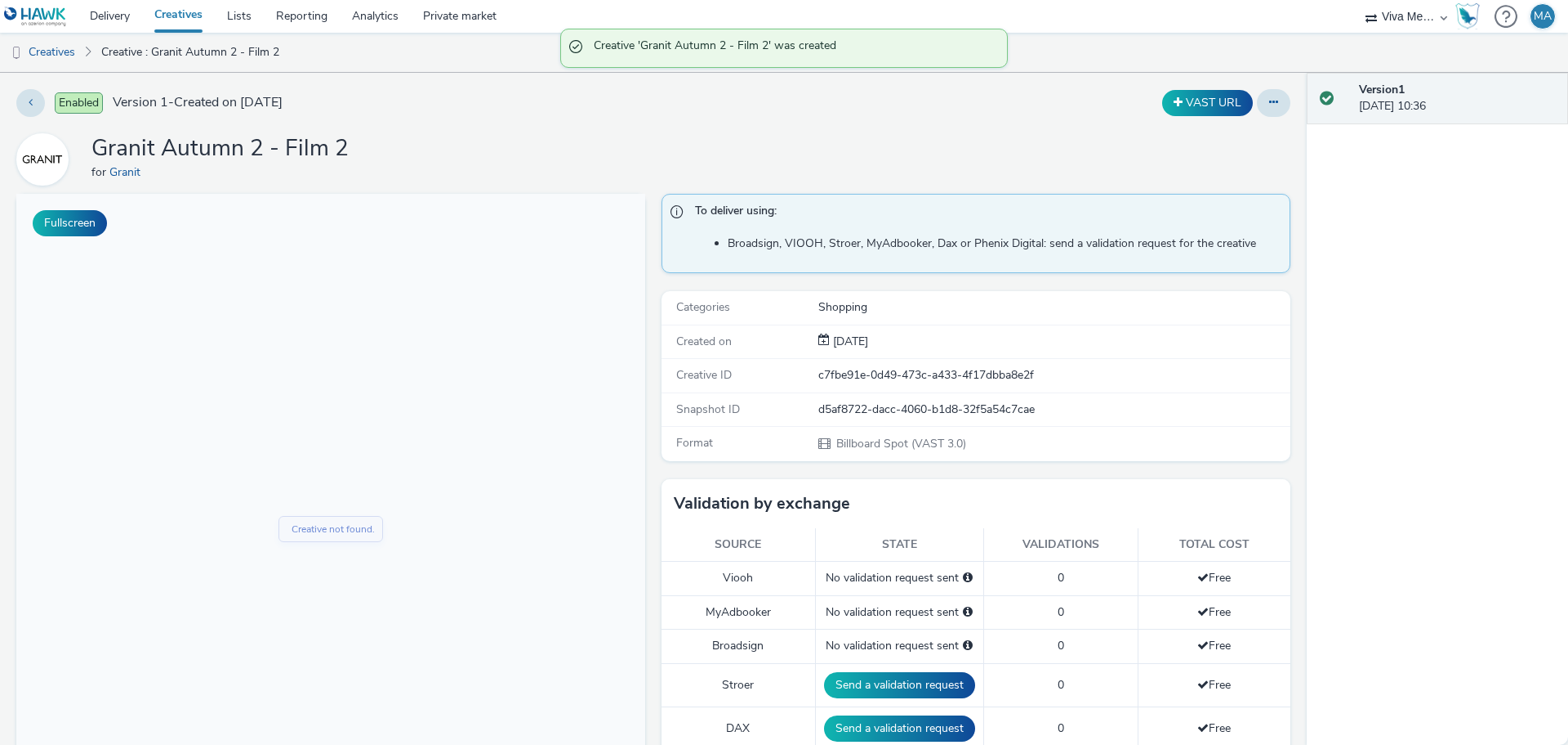
scroll to position [409, 0]
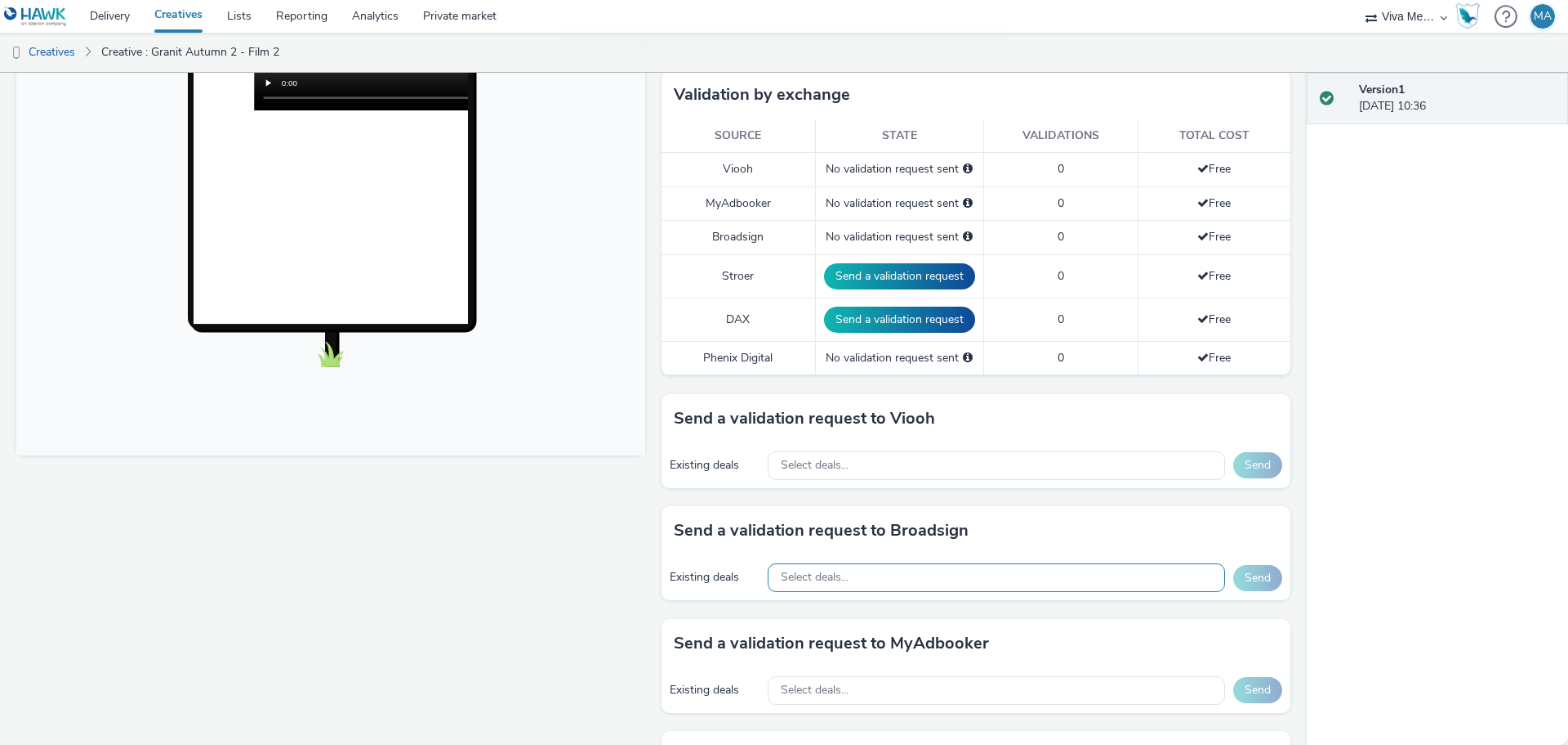
click at [858, 574] on div "Select deals..." at bounding box center [996, 577] width 457 height 28
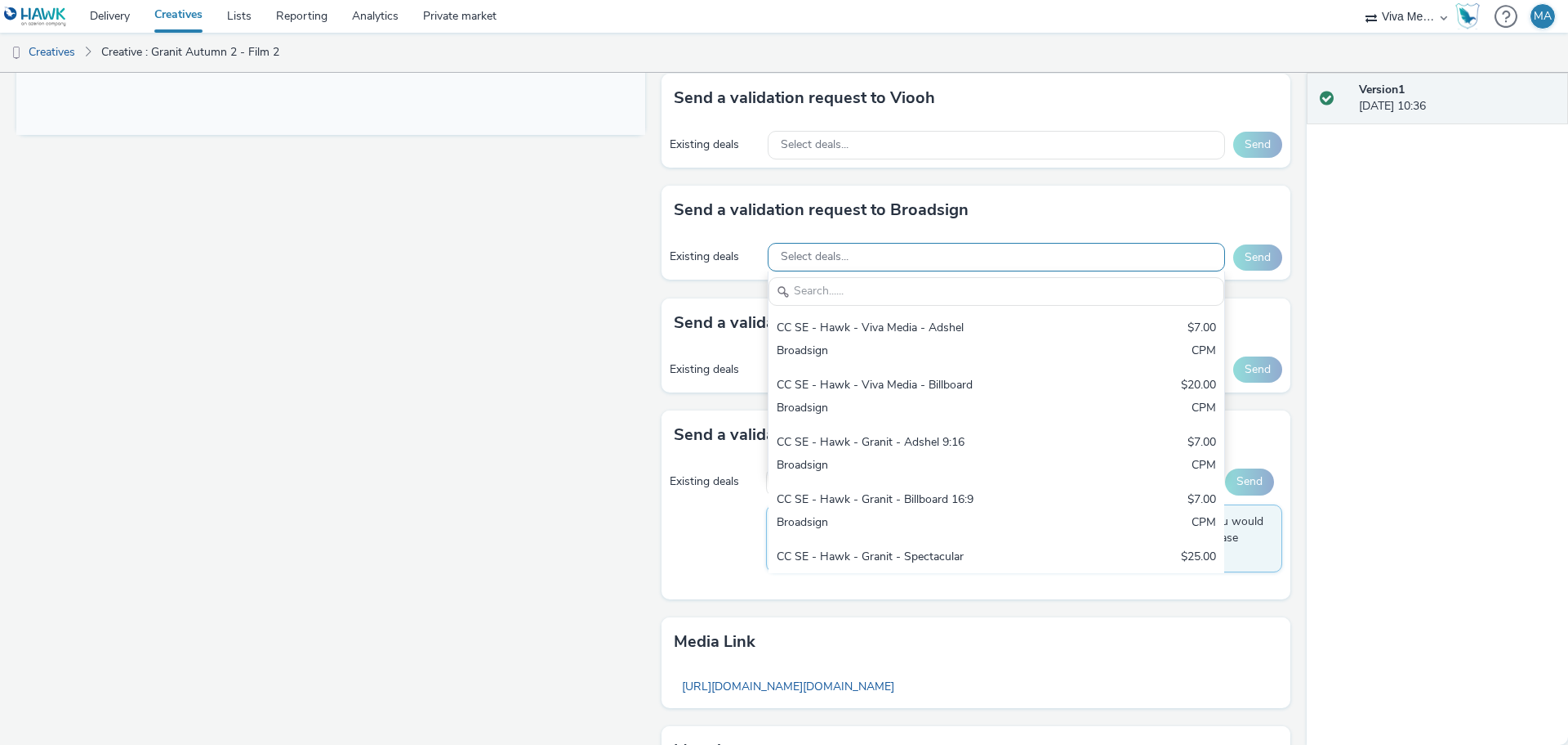
scroll to position [736, 0]
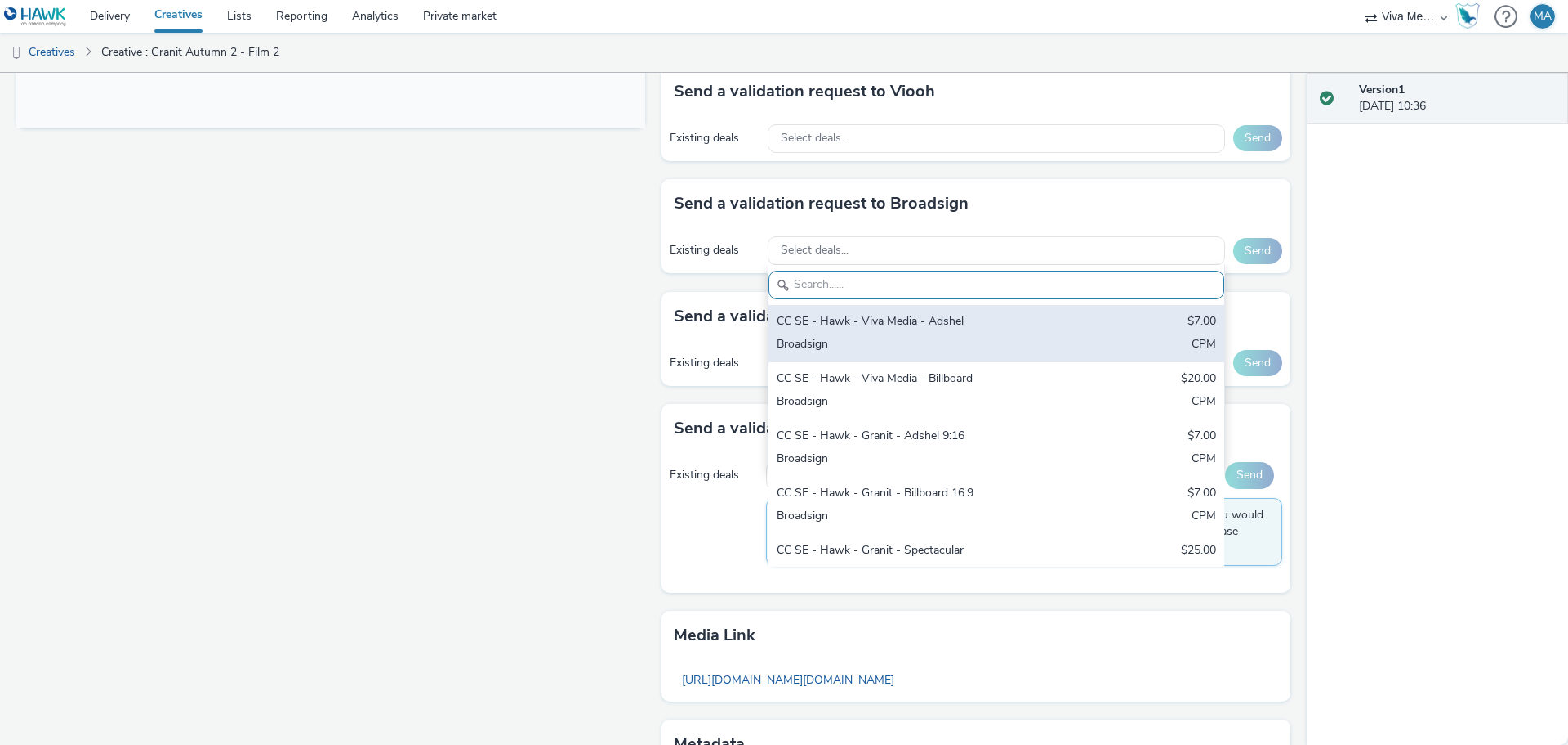
click at [858, 318] on div "CC SE - Hawk - Viva Media - Adshel" at bounding box center [922, 323] width 290 height 19
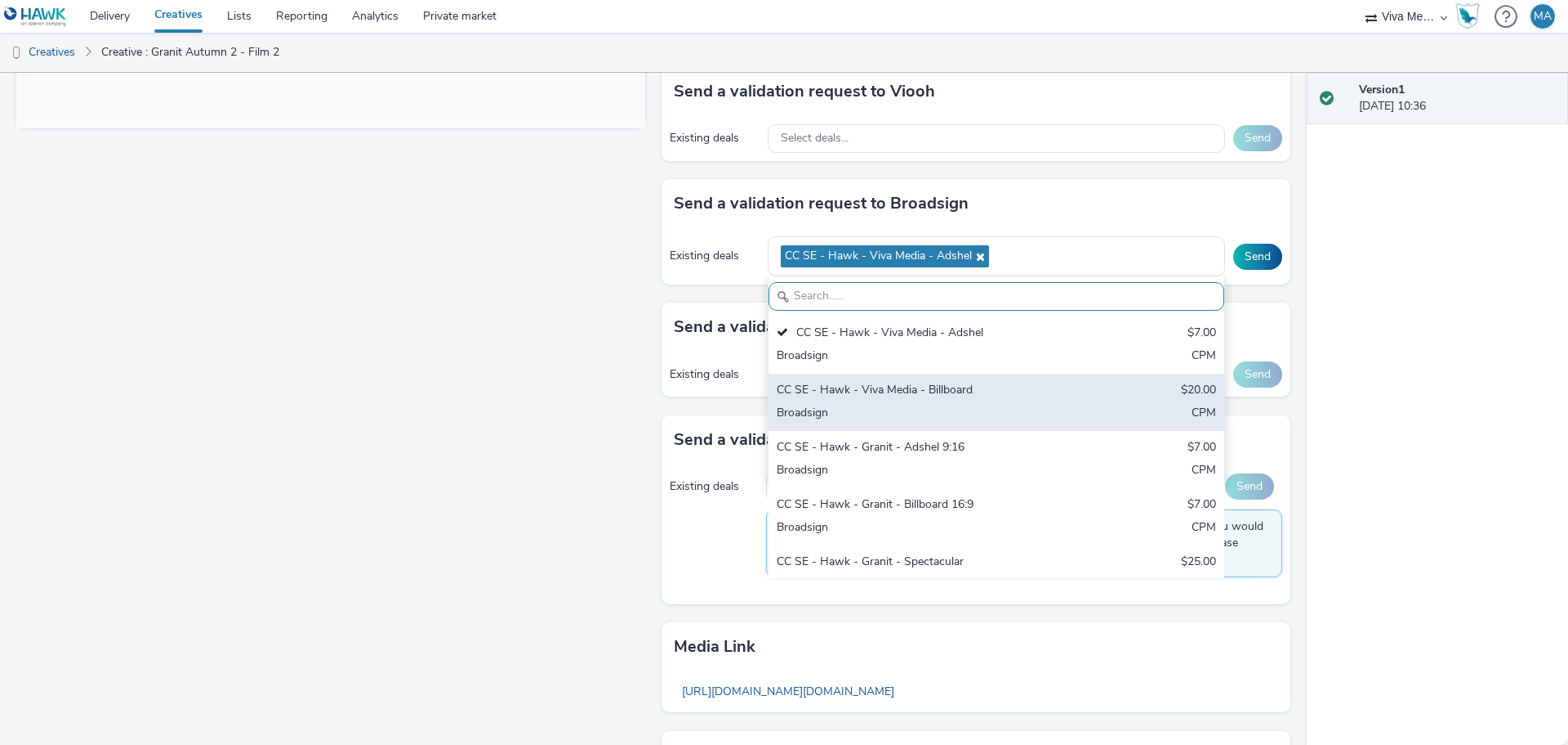
click at [858, 391] on div "CC SE - Hawk - Viva Media - Billboard" at bounding box center [922, 391] width 290 height 19
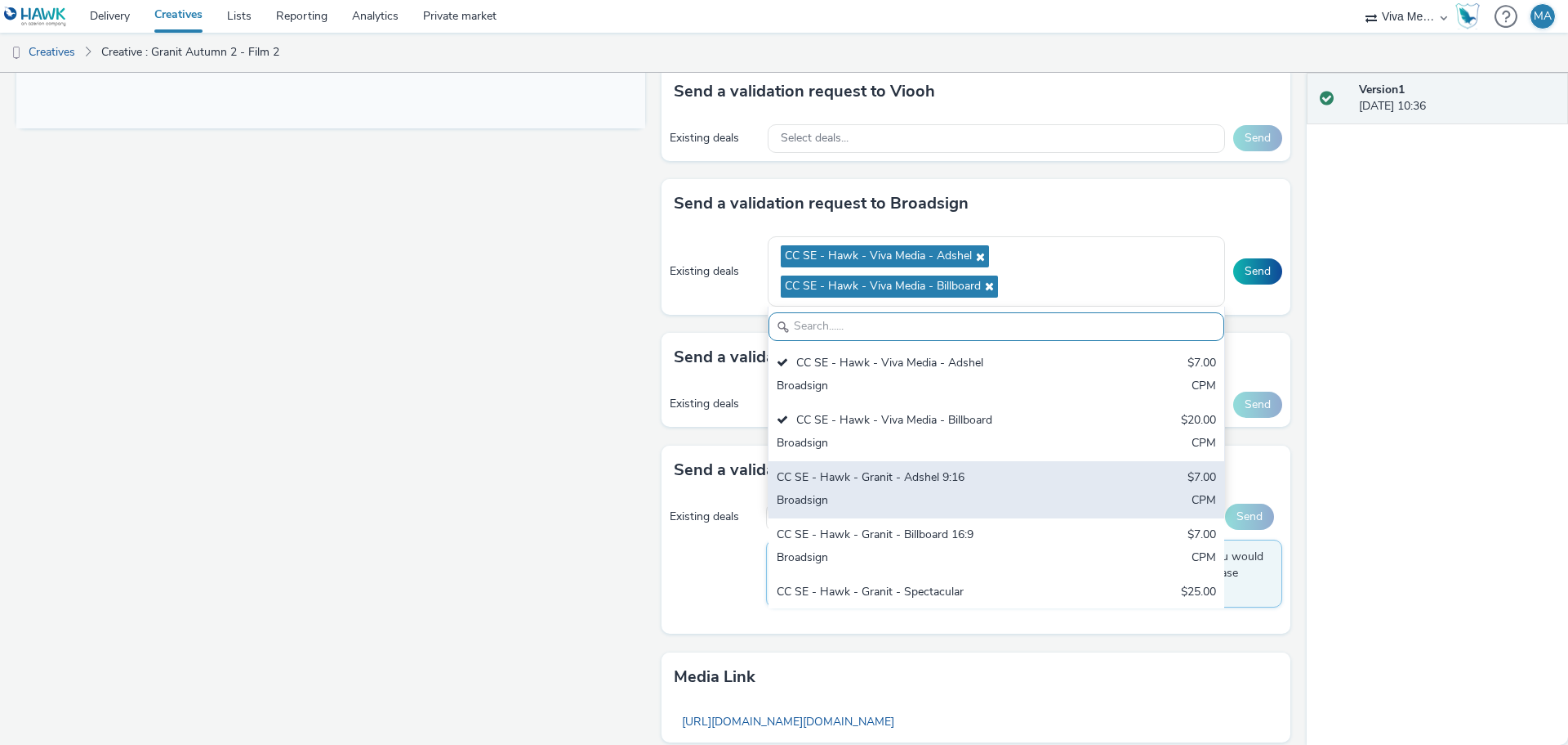
click at [865, 475] on div "CC SE - Hawk - Granit - Adshel 9:16" at bounding box center [922, 479] width 290 height 19
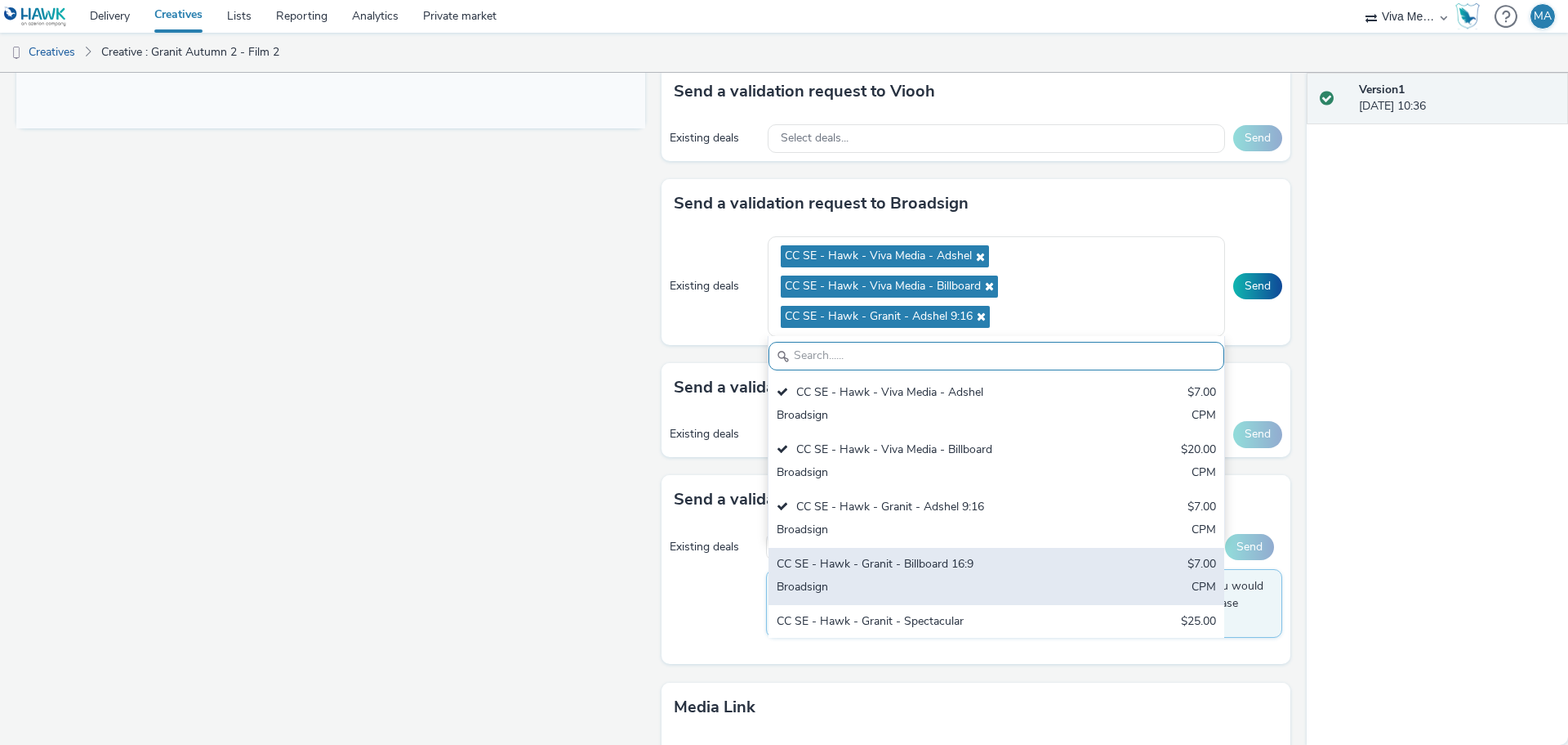
click at [875, 552] on div "CC SE - Hawk - Granit - Billboard 16:9 $7.00 Broadsign CPM" at bounding box center [996, 576] width 455 height 58
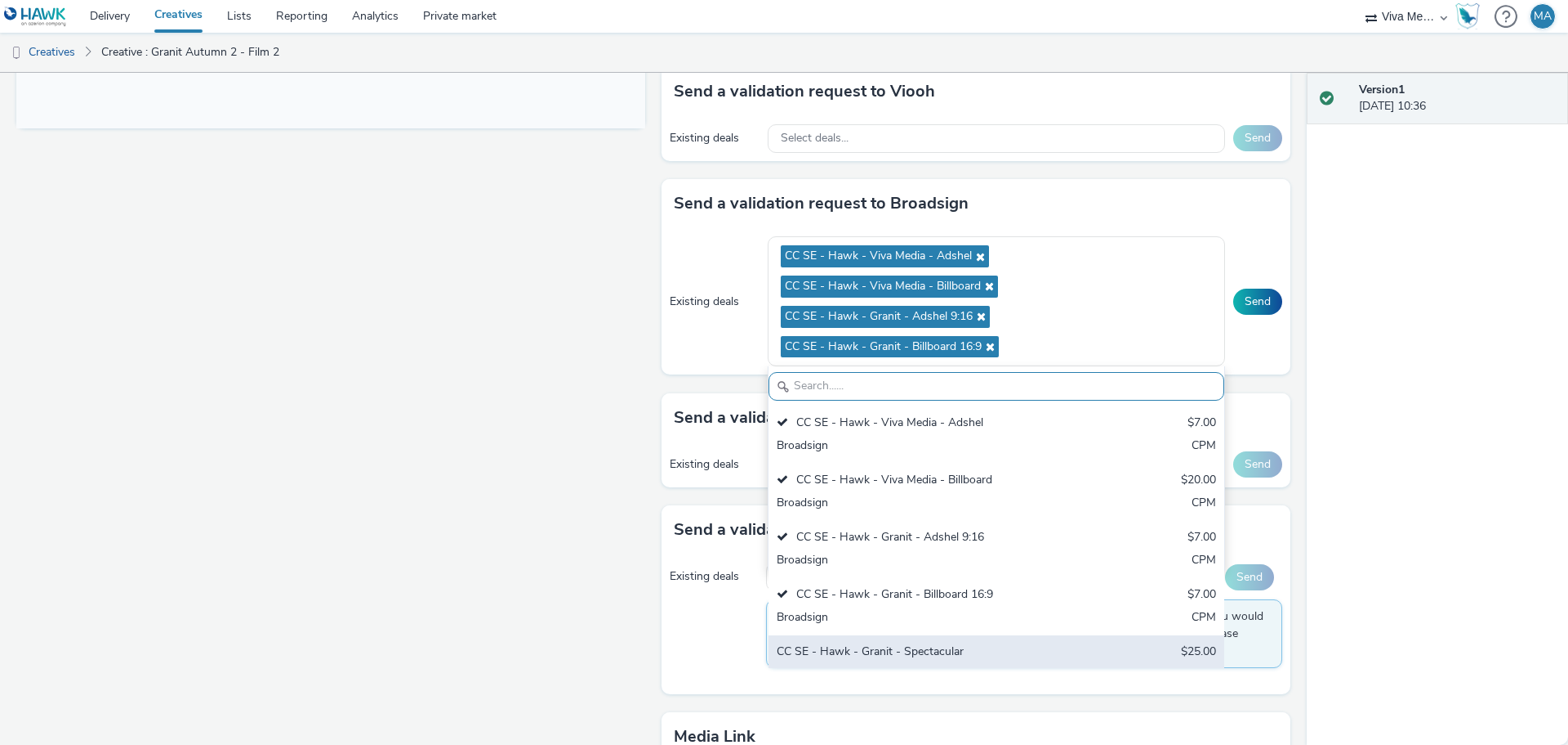
click at [866, 645] on div "CC SE - Hawk - Granit - Spectacular" at bounding box center [922, 652] width 290 height 19
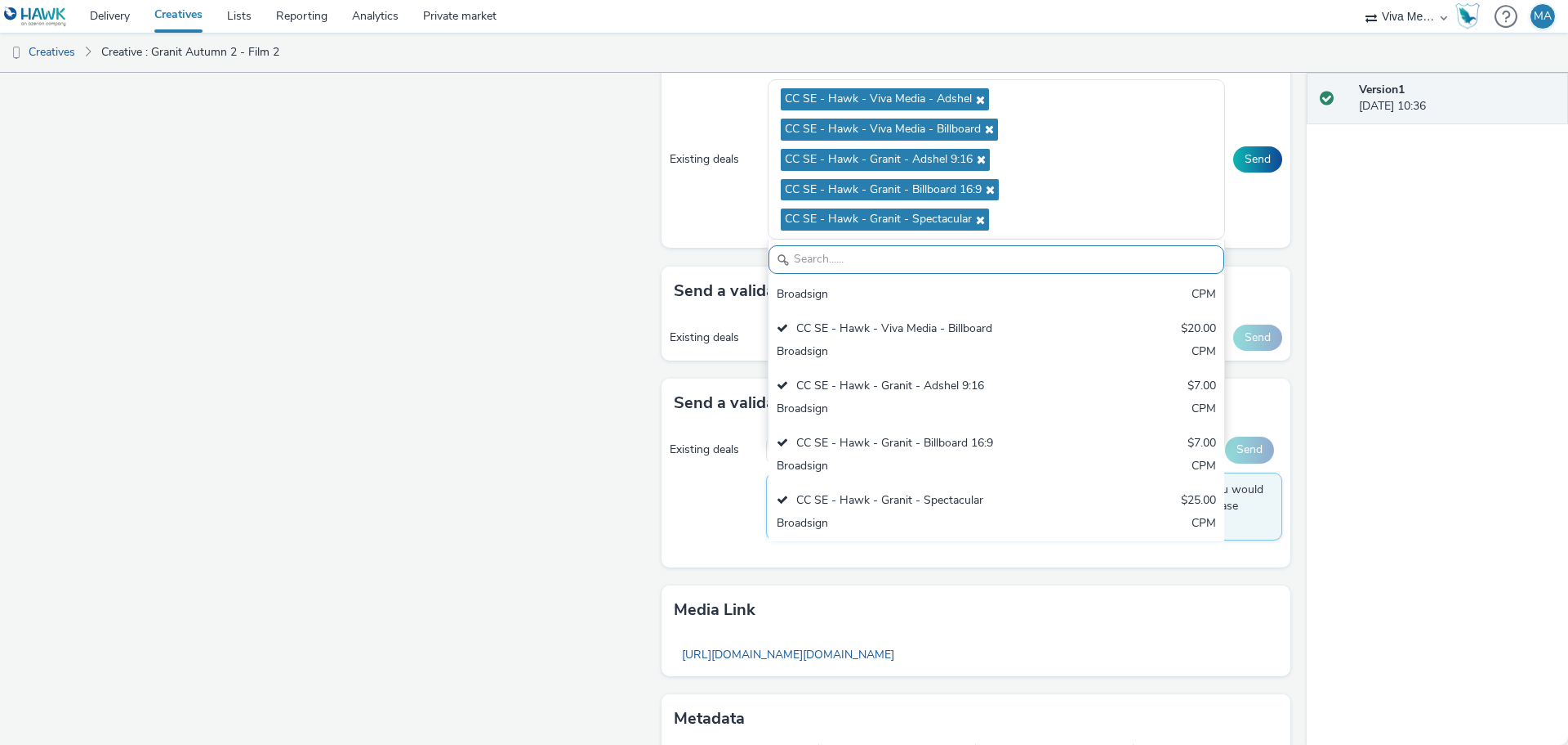
scroll to position [977, 0]
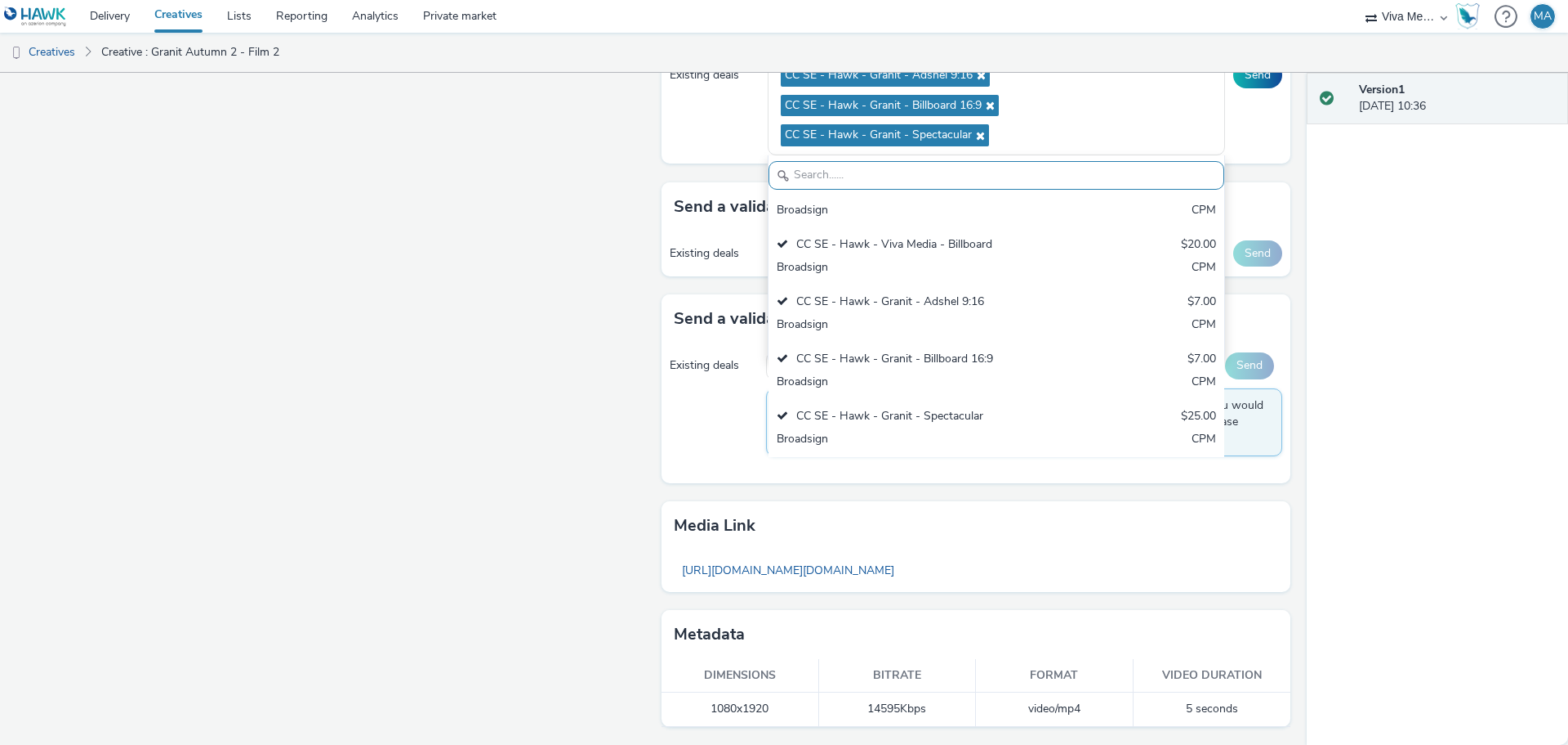
click at [1255, 295] on div "Send a validation request to Phenix Digital" at bounding box center [975, 318] width 629 height 49
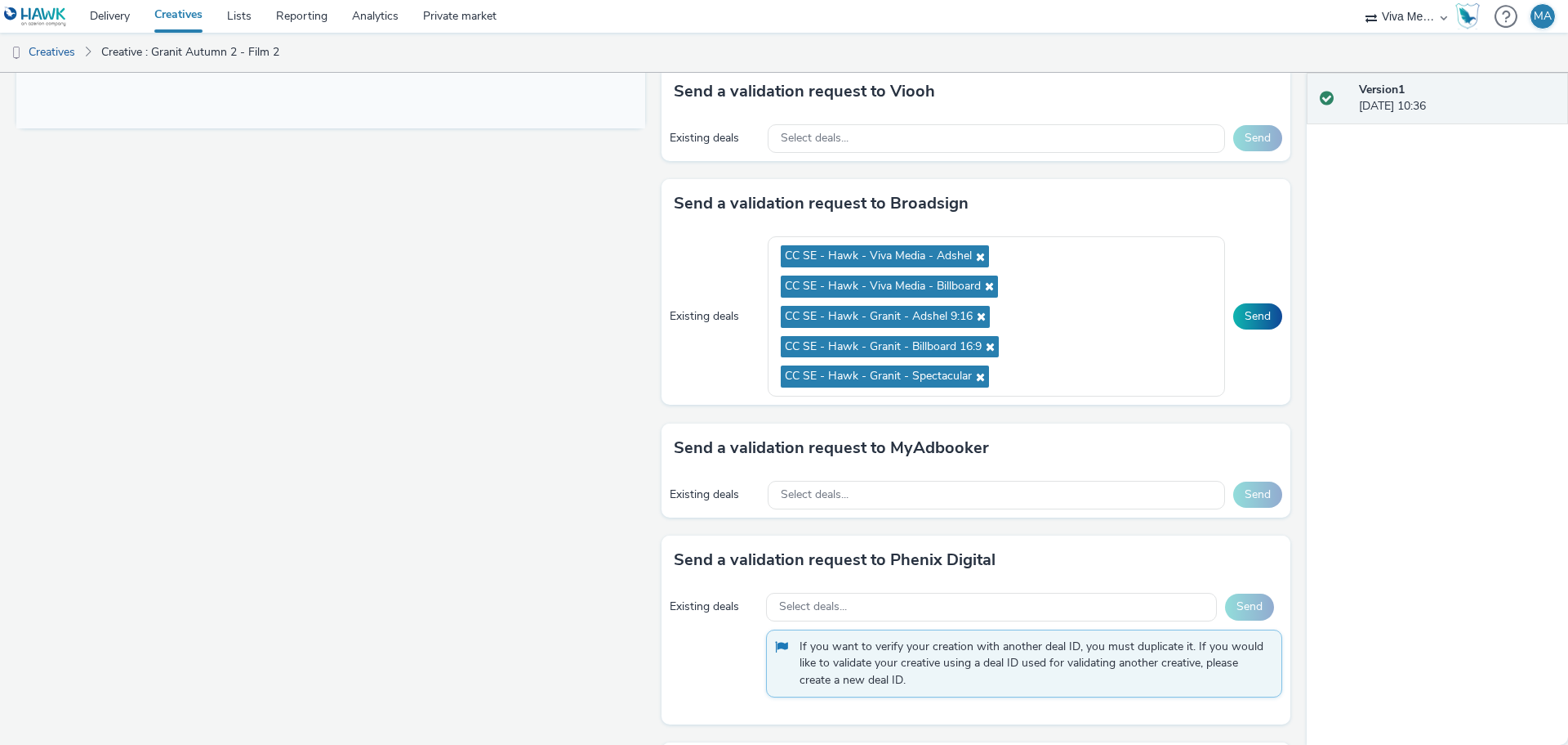
scroll to position [731, 0]
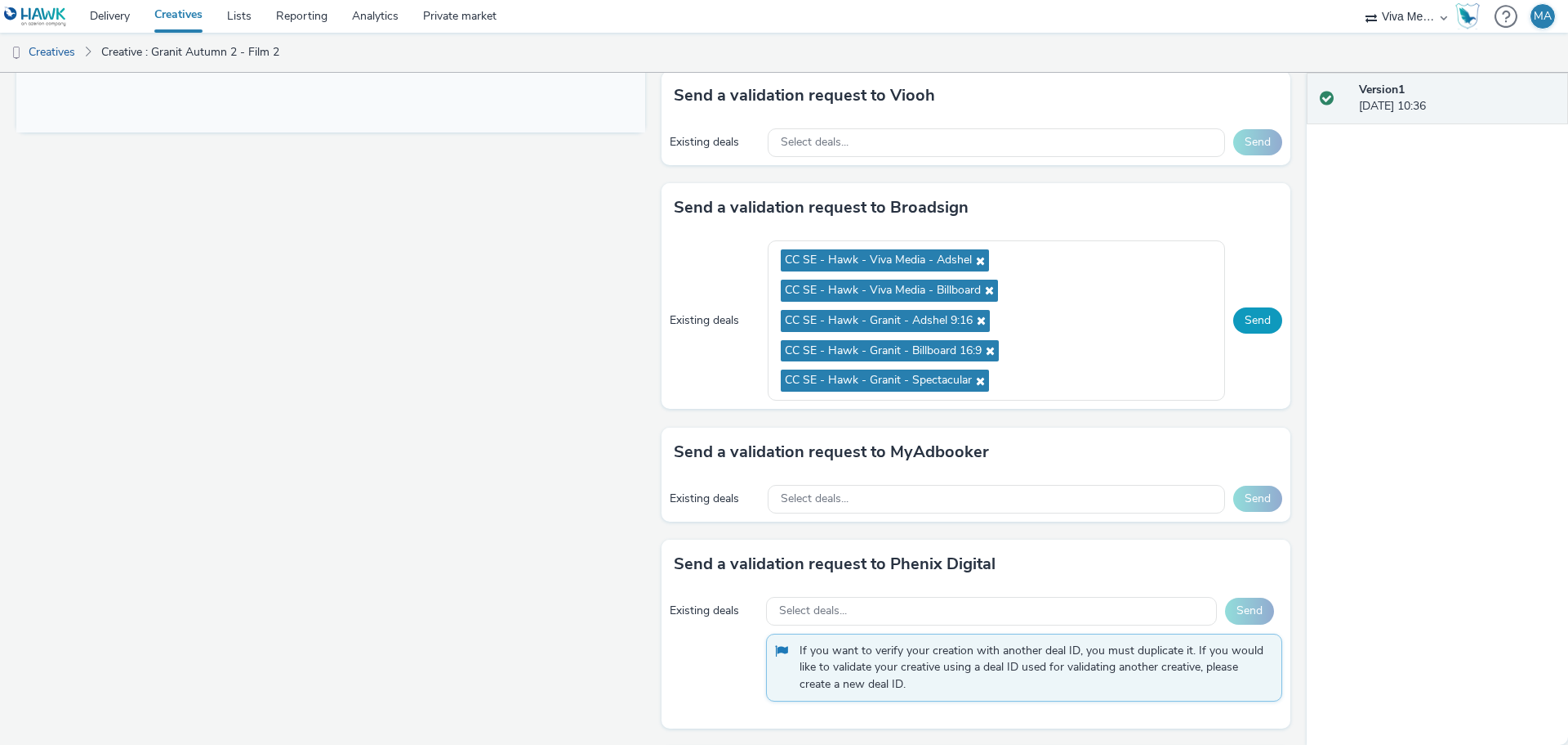
click at [1247, 321] on button "Send" at bounding box center [1257, 320] width 49 height 26
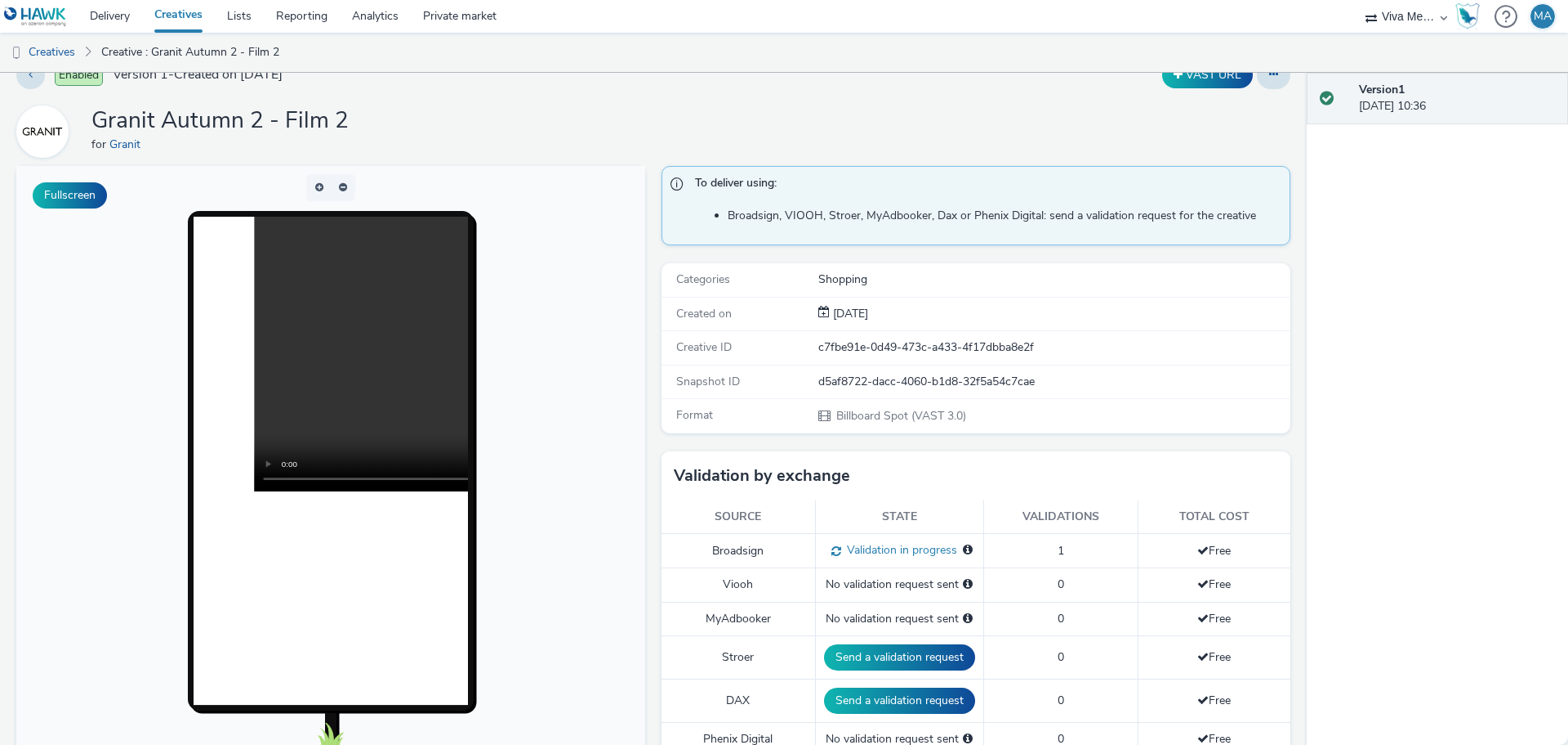
scroll to position [0, 0]
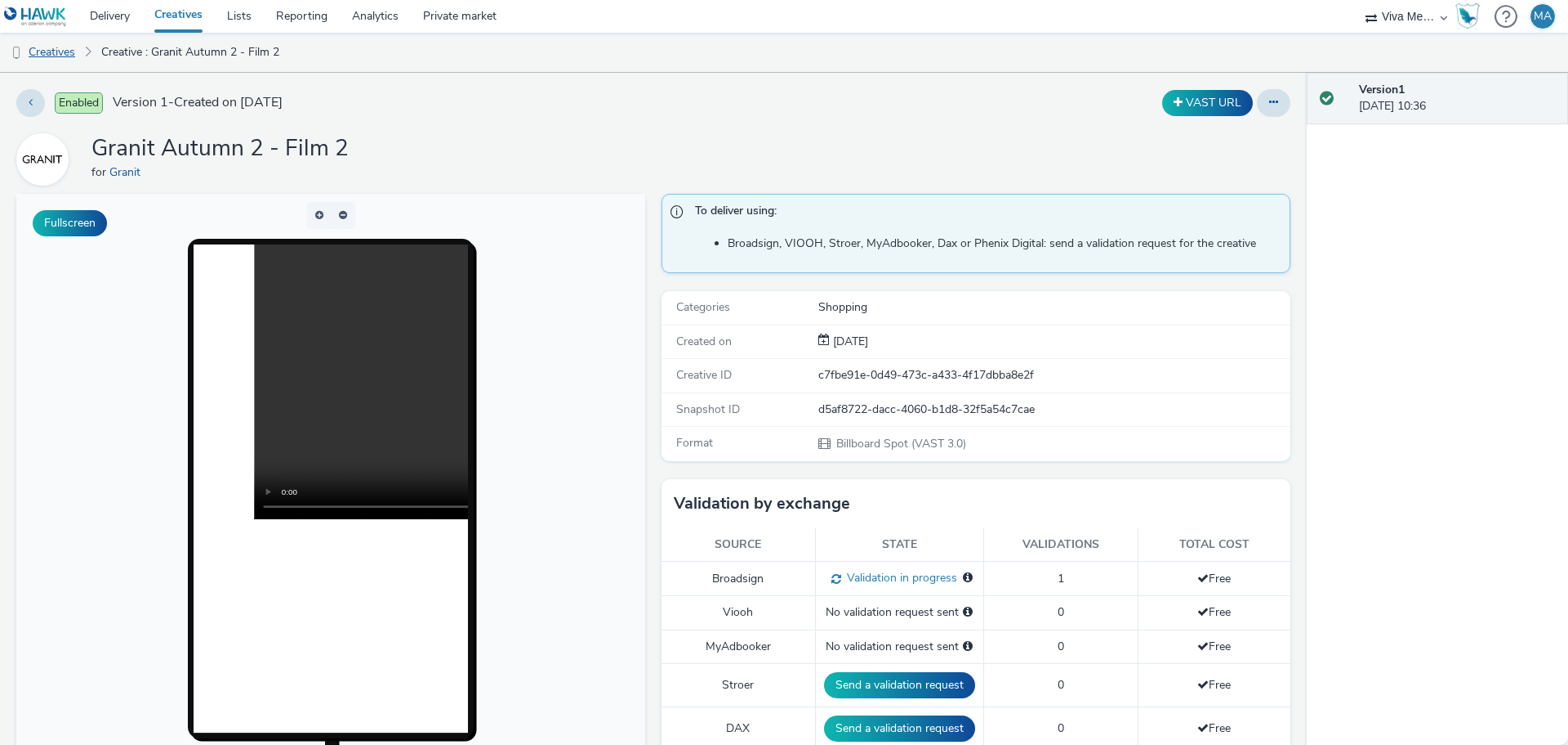
click at [61, 48] on link "Creatives" at bounding box center [41, 52] width 83 height 39
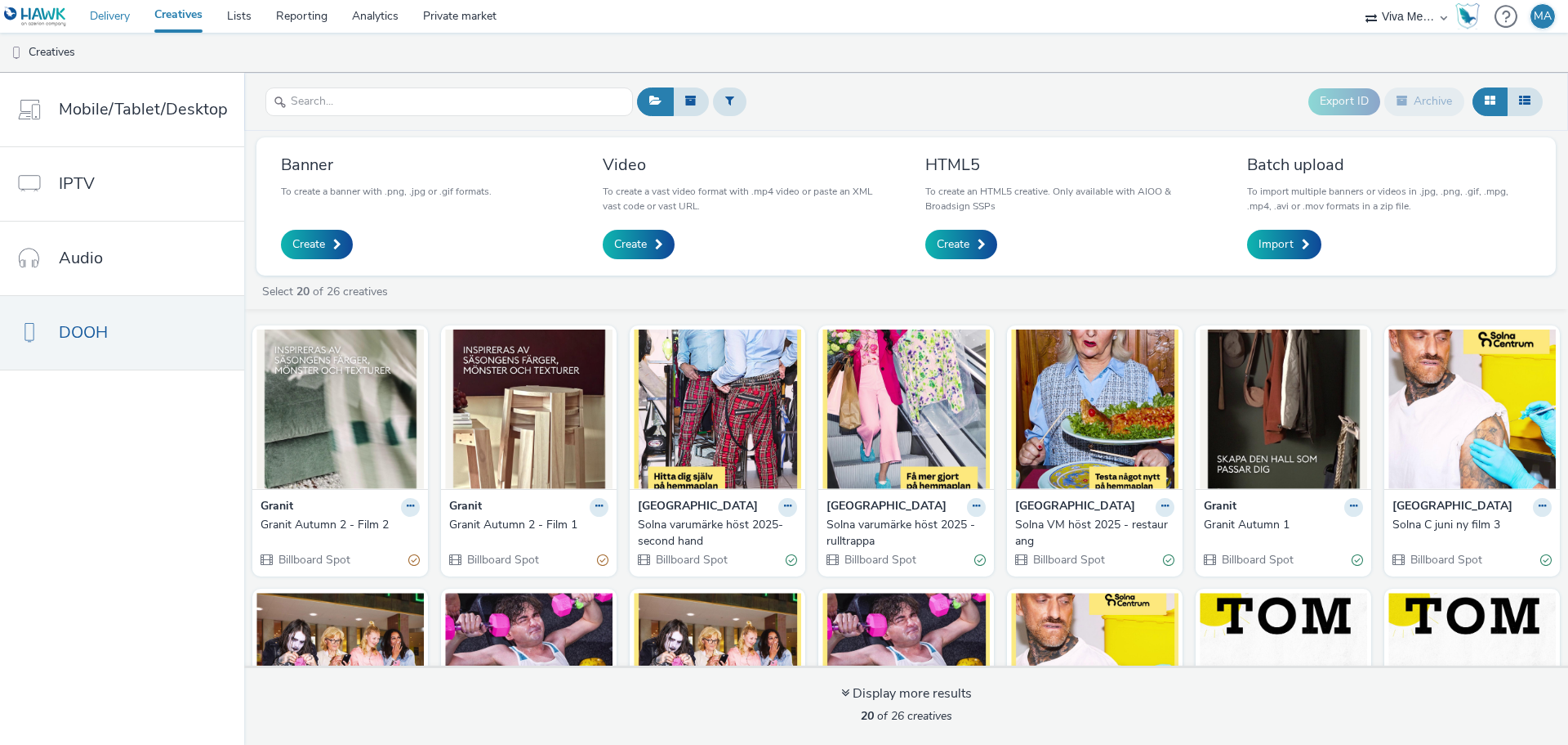
click at [94, 16] on link "Delivery" at bounding box center [109, 16] width 64 height 33
